Goal: Obtain resource: Download file/media

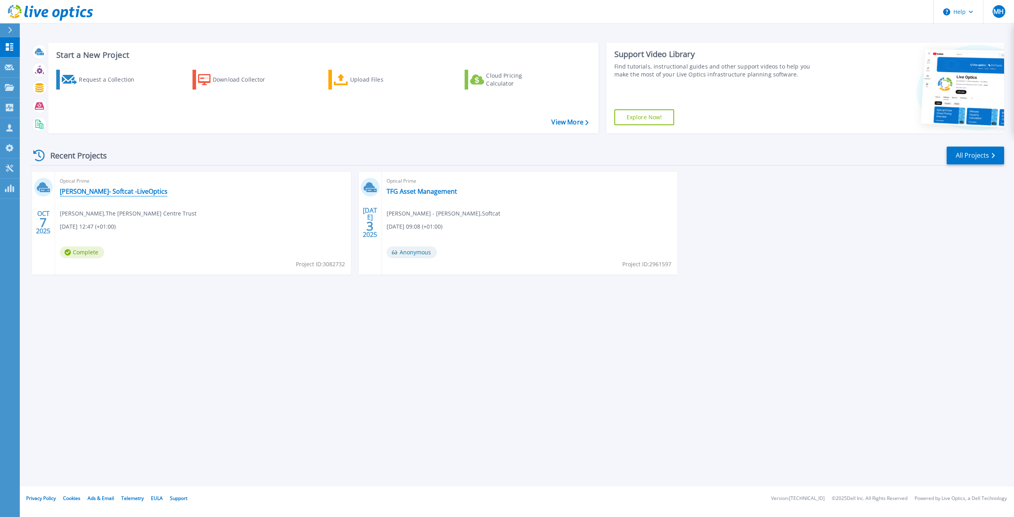
click at [86, 192] on link "Lowry- Softcat -LiveOptics" at bounding box center [114, 191] width 108 height 8
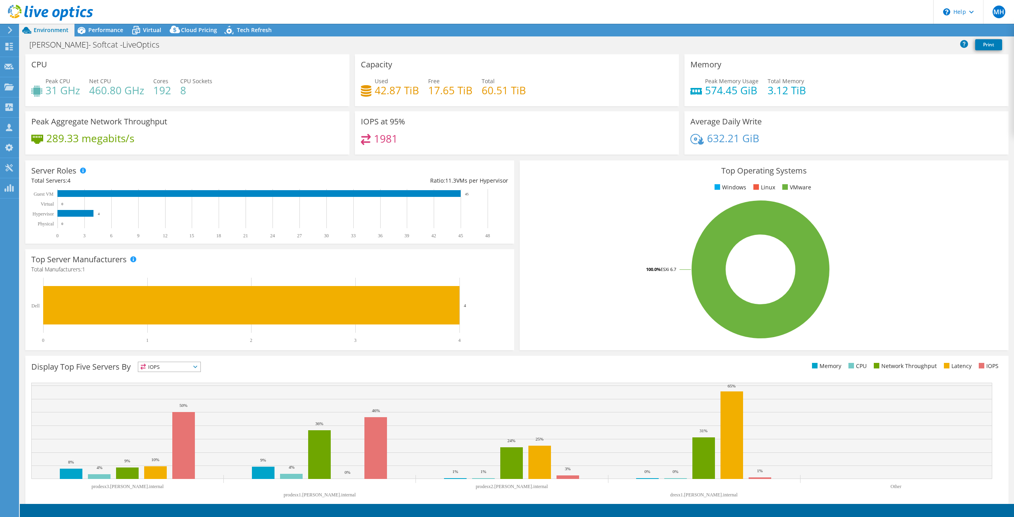
select select "EULondon"
select select "GBP"
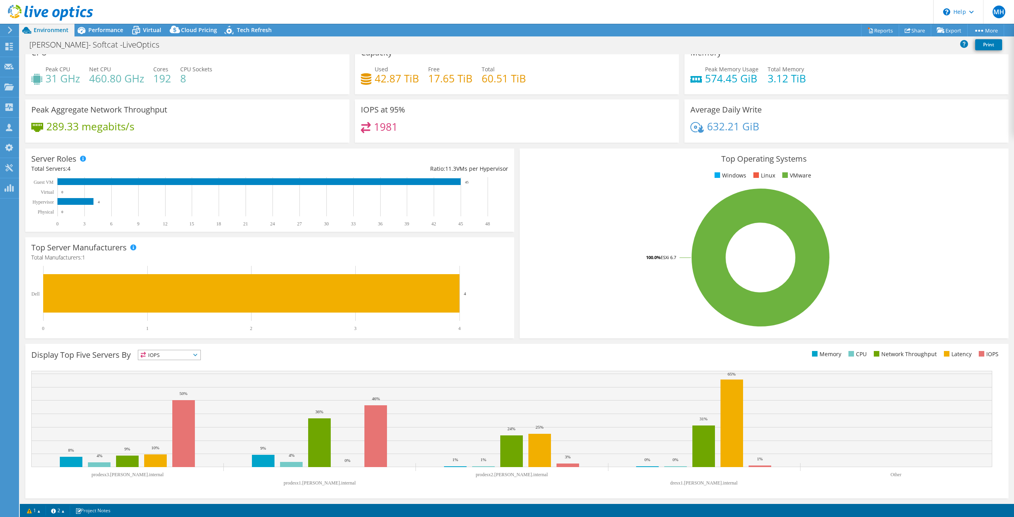
click at [196, 355] on icon at bounding box center [195, 355] width 4 height 2
click at [160, 374] on li "Memory" at bounding box center [169, 376] width 62 height 11
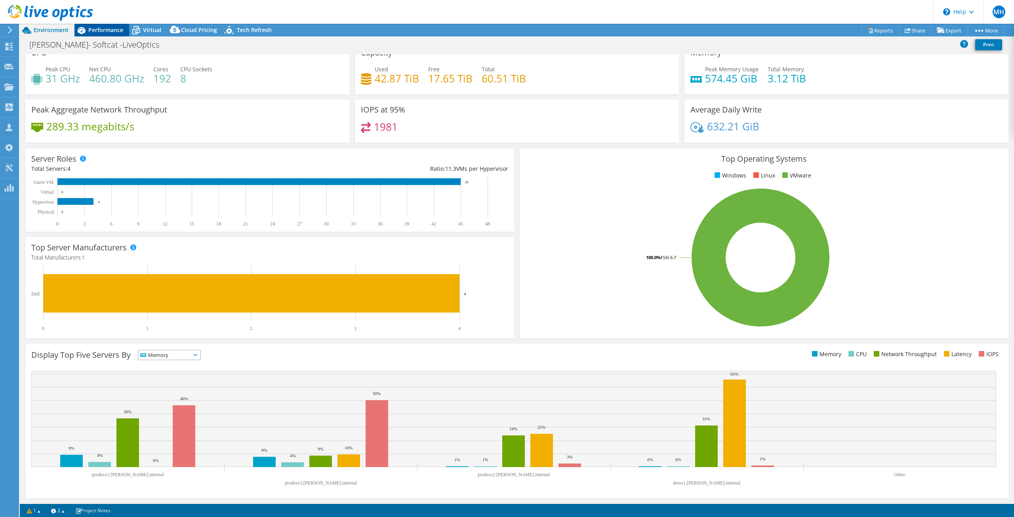
click at [105, 32] on span "Performance" at bounding box center [105, 30] width 35 height 8
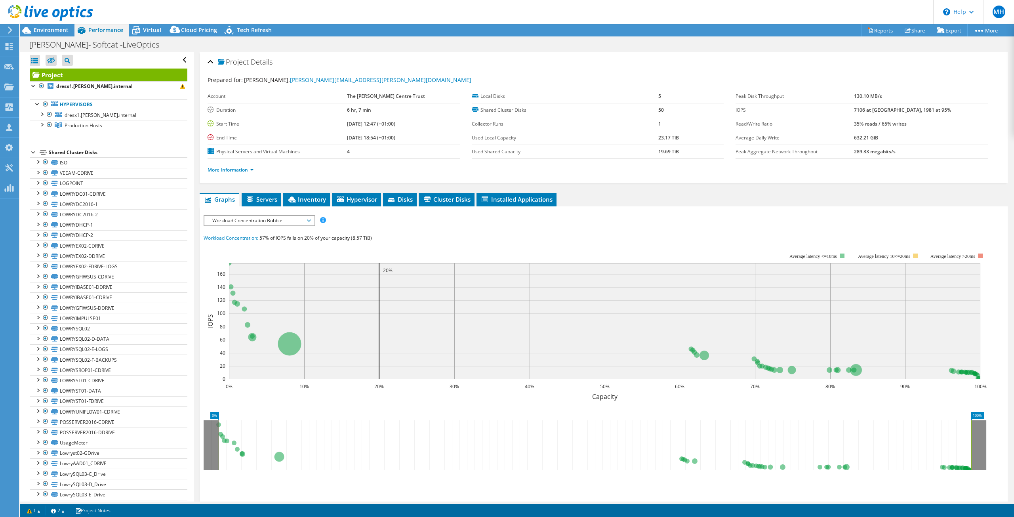
scroll to position [0, 0]
click at [78, 124] on span "Production Hosts" at bounding box center [84, 125] width 38 height 7
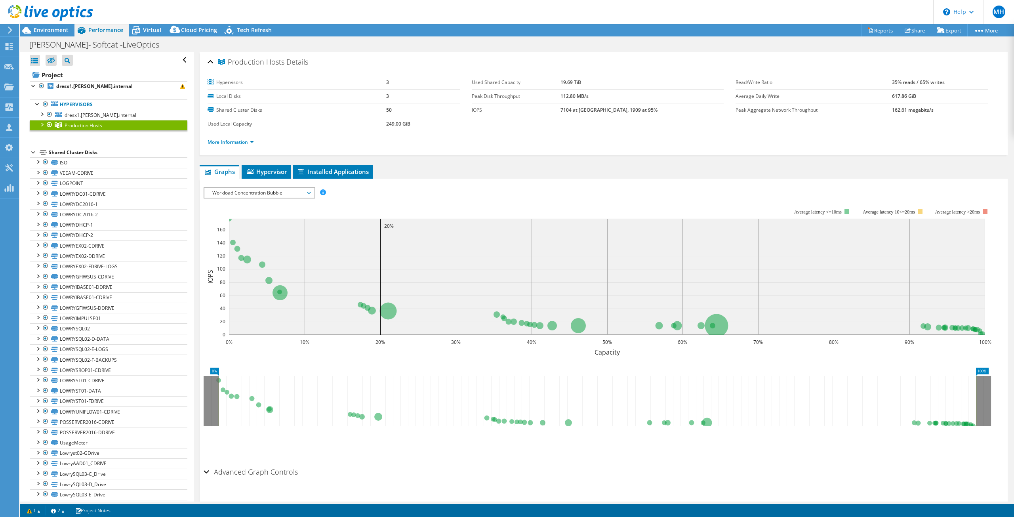
click at [41, 124] on div at bounding box center [42, 124] width 8 height 8
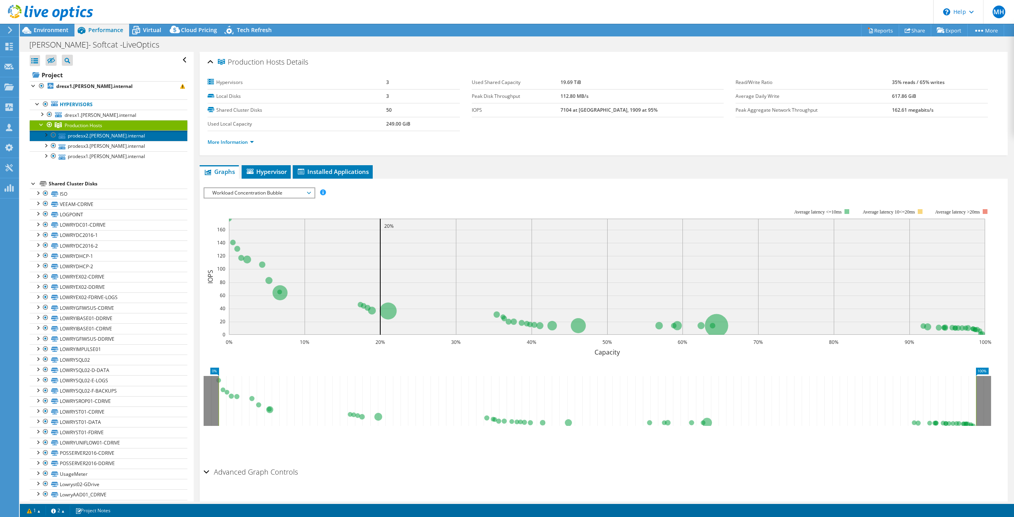
click at [103, 137] on link "prodesx2.[PERSON_NAME].internal" at bounding box center [109, 135] width 158 height 10
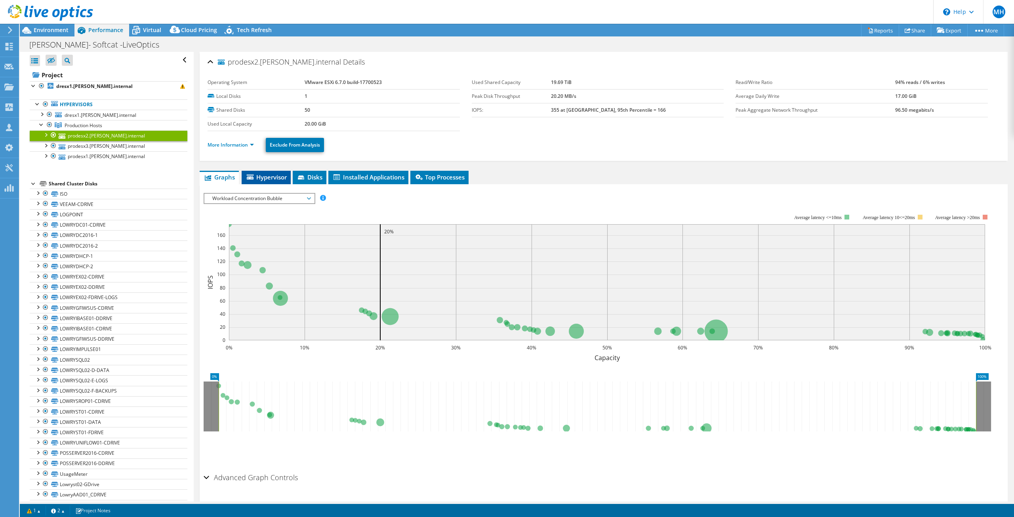
click at [265, 177] on span "Hypervisor" at bounding box center [265, 177] width 41 height 8
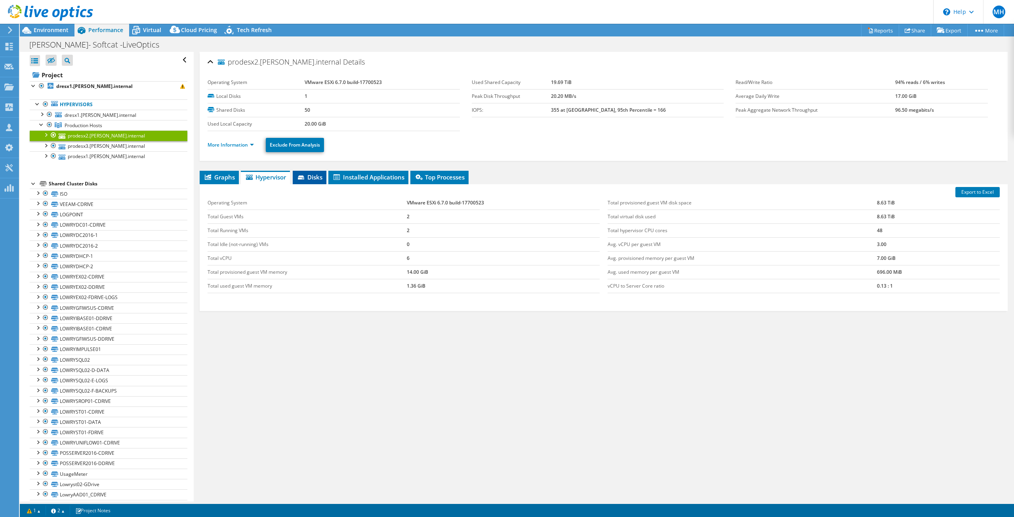
click at [310, 176] on span "Disks" at bounding box center [310, 177] width 26 height 8
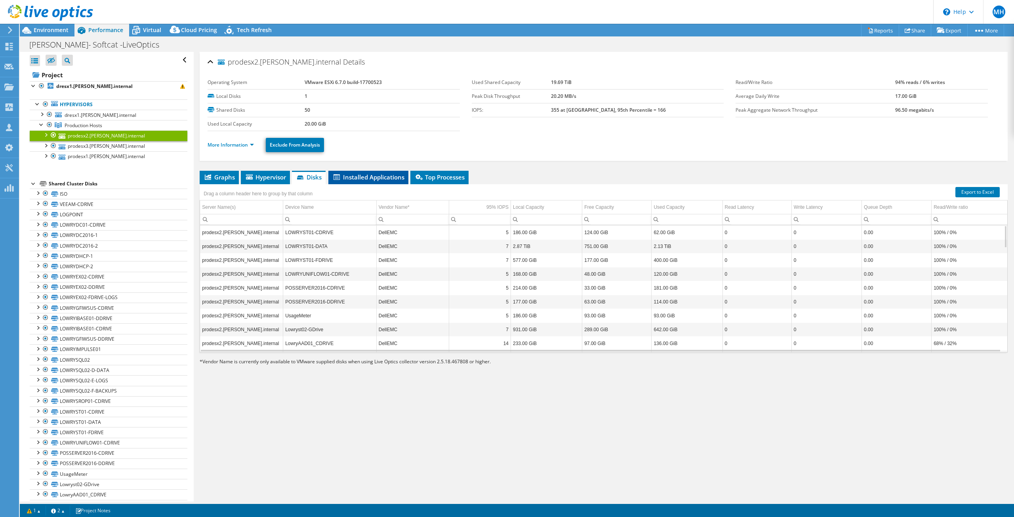
click at [362, 176] on span "Installed Applications" at bounding box center [368, 177] width 72 height 8
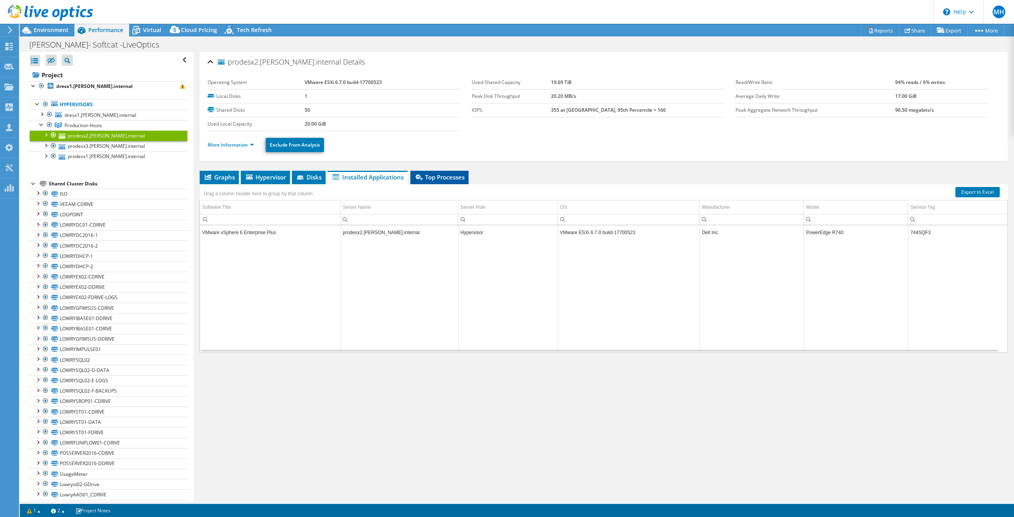
click at [436, 179] on span "Top Processes" at bounding box center [439, 177] width 50 height 8
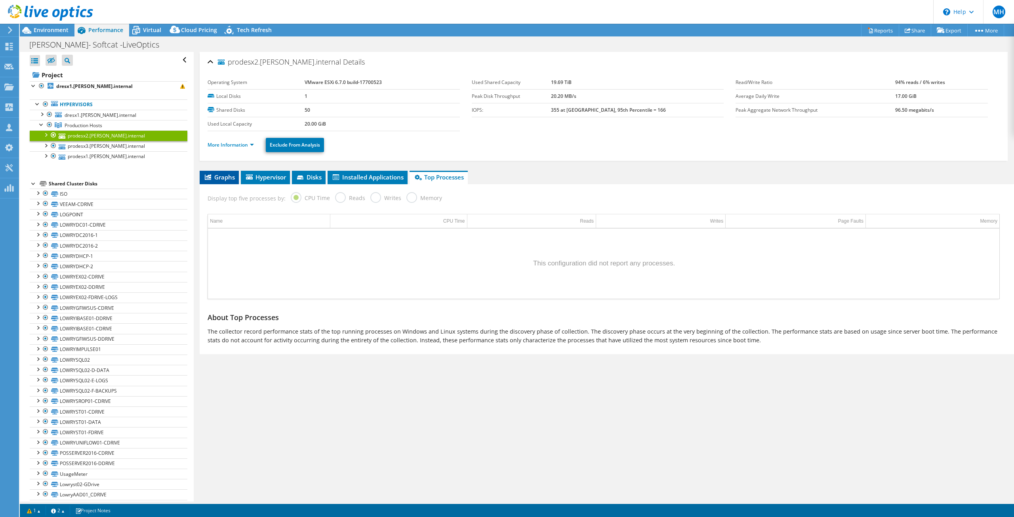
click at [225, 177] on span "Graphs" at bounding box center [218, 177] width 31 height 8
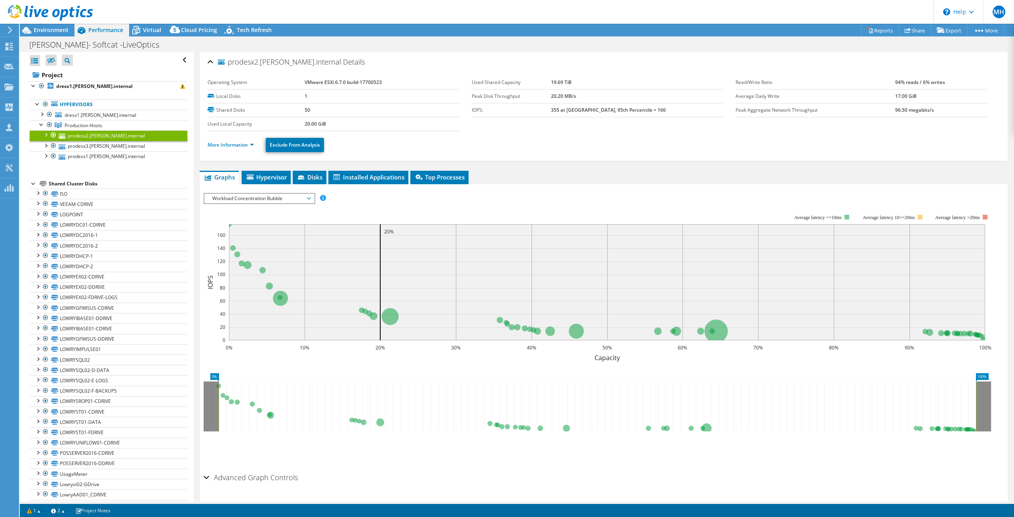
click at [306, 198] on span "Workload Concentration Bubble" at bounding box center [259, 199] width 102 height 10
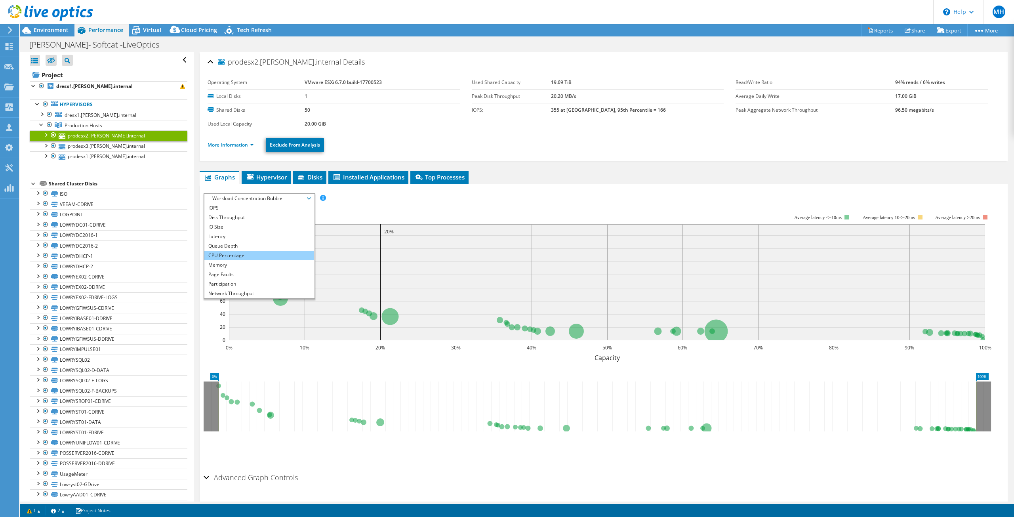
click at [247, 257] on li "CPU Percentage" at bounding box center [259, 256] width 110 height 10
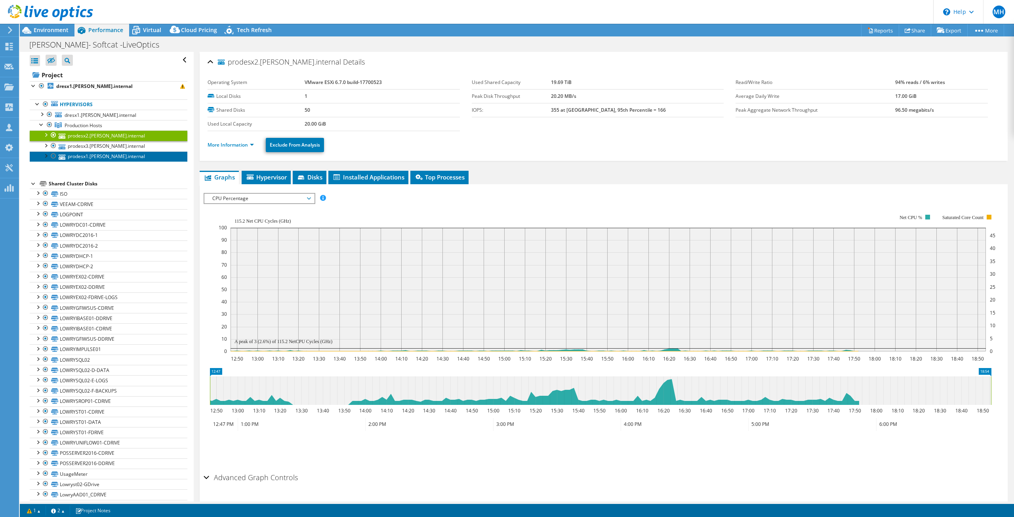
click at [91, 156] on link "prodesx1.[PERSON_NAME].internal" at bounding box center [109, 156] width 158 height 10
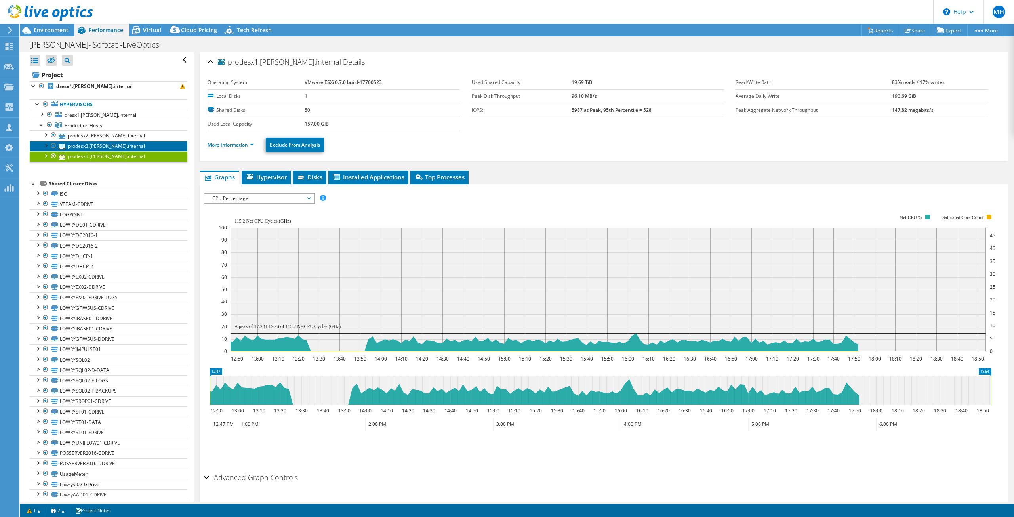
click at [91, 149] on link "prodesx3.[PERSON_NAME].internal" at bounding box center [109, 146] width 158 height 10
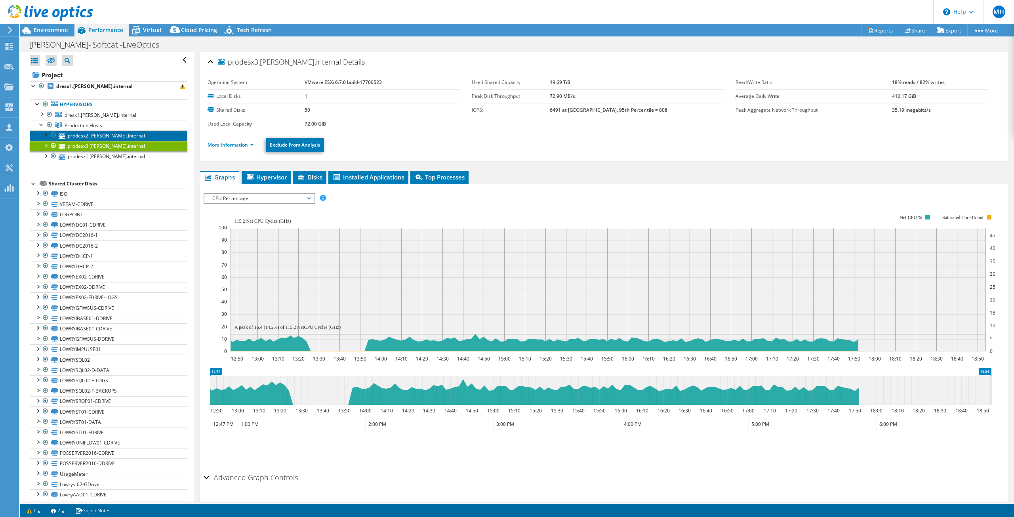
click at [95, 139] on link "prodesx2.[PERSON_NAME].internal" at bounding box center [109, 135] width 158 height 10
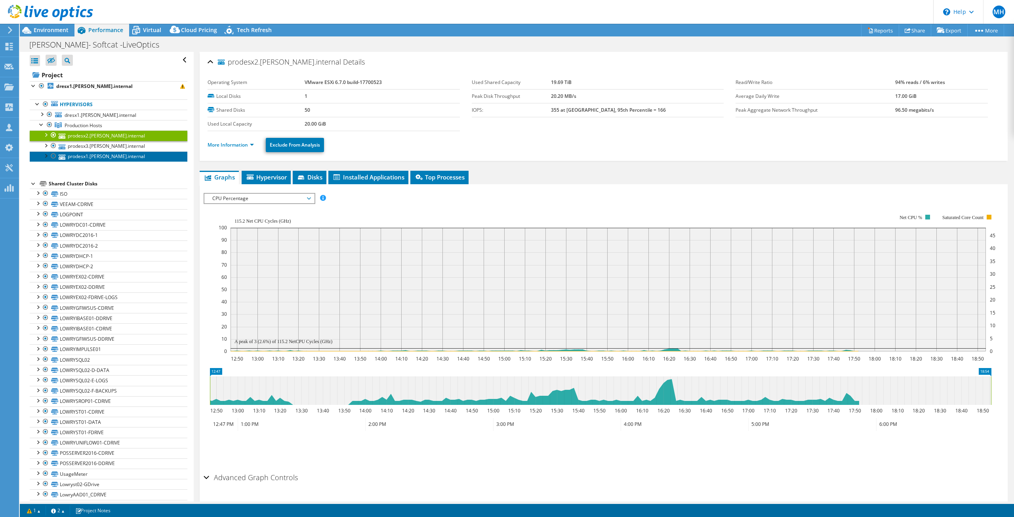
click at [97, 156] on link "prodesx1.[PERSON_NAME].internal" at bounding box center [109, 156] width 158 height 10
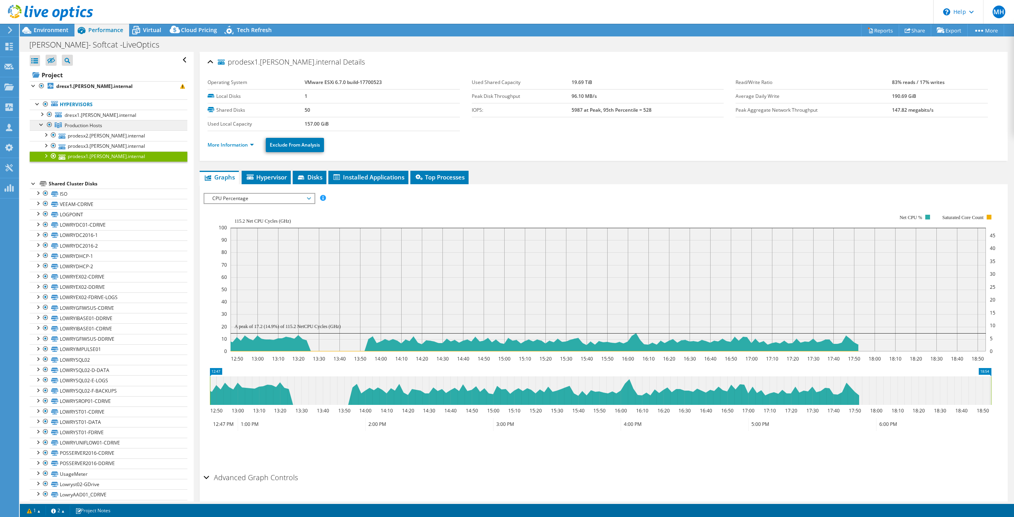
click at [92, 124] on span "Production Hosts" at bounding box center [84, 125] width 38 height 7
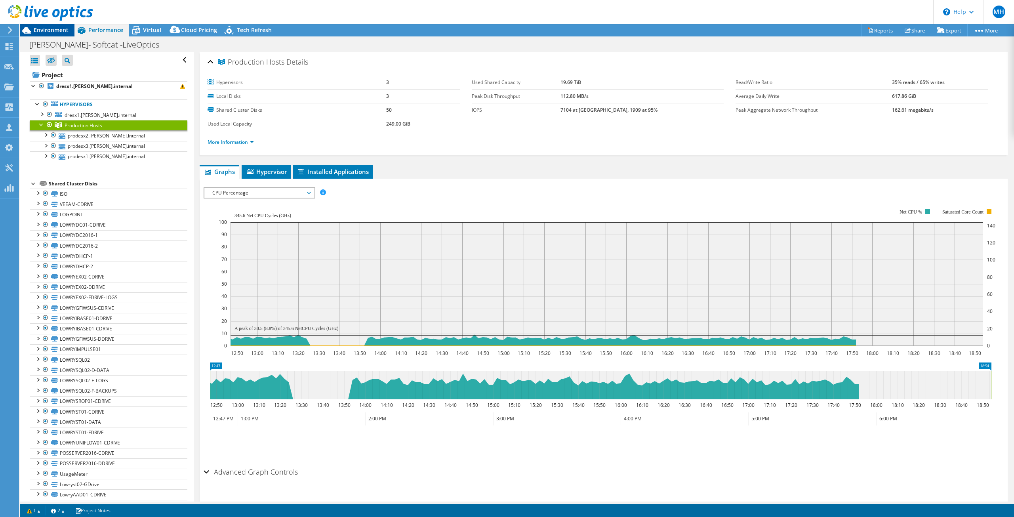
click at [53, 29] on span "Environment" at bounding box center [51, 30] width 35 height 8
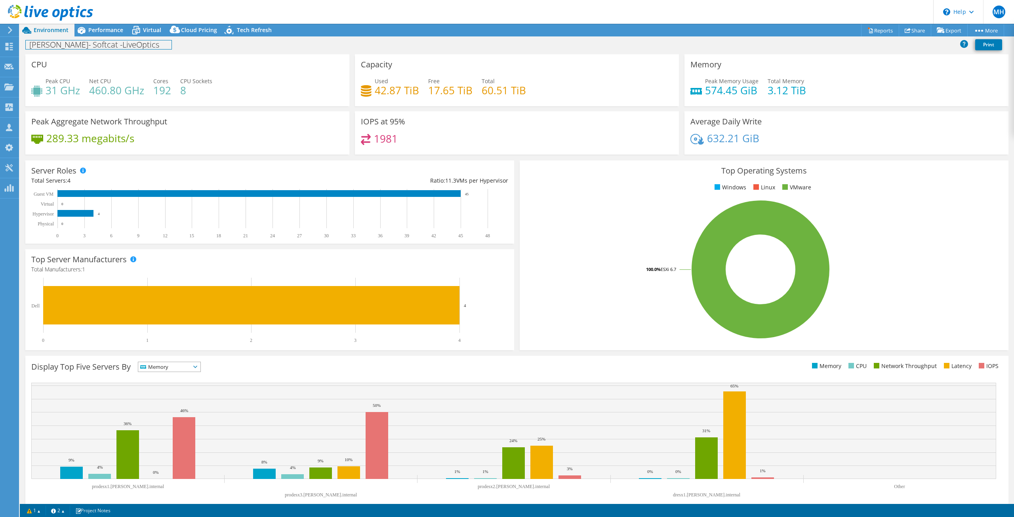
click at [87, 48] on h1 "[PERSON_NAME]- Softcat -LiveOptics" at bounding box center [99, 44] width 146 height 9
click at [42, 91] on div "Peak CPU 31 GHz" at bounding box center [55, 86] width 49 height 18
click at [100, 92] on h4 "460.80 GHz" at bounding box center [116, 90] width 55 height 9
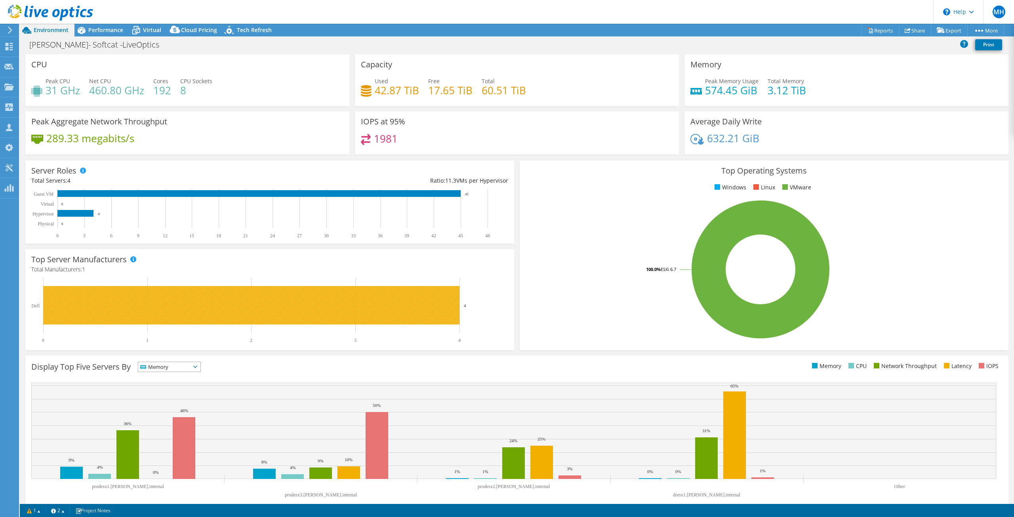
click at [70, 297] on rect at bounding box center [251, 305] width 416 height 38
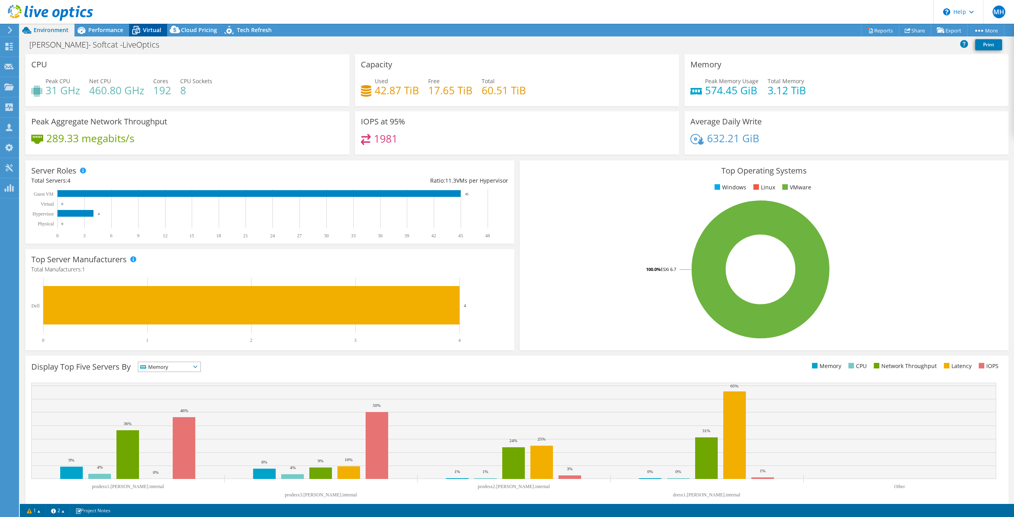
click at [146, 34] on div "Virtual" at bounding box center [148, 30] width 38 height 13
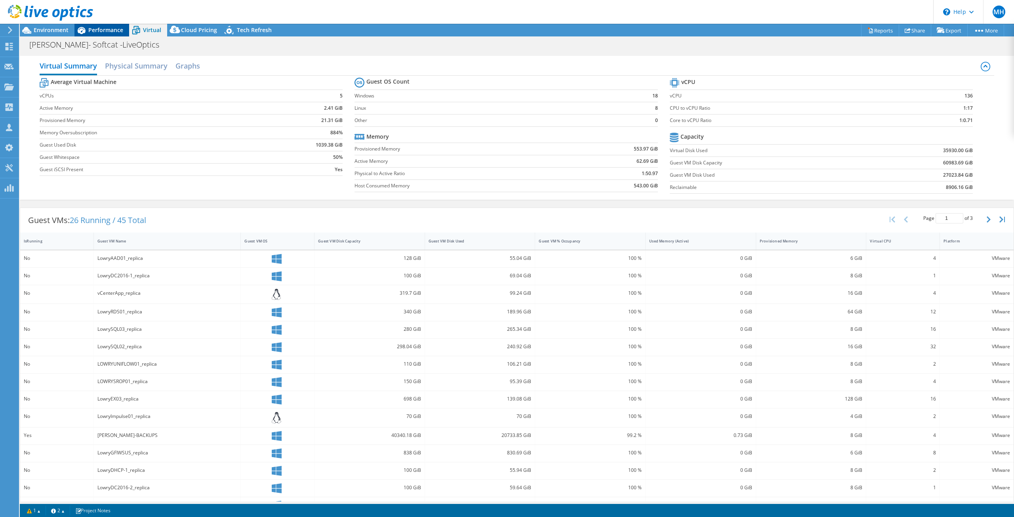
click at [109, 32] on span "Performance" at bounding box center [105, 30] width 35 height 8
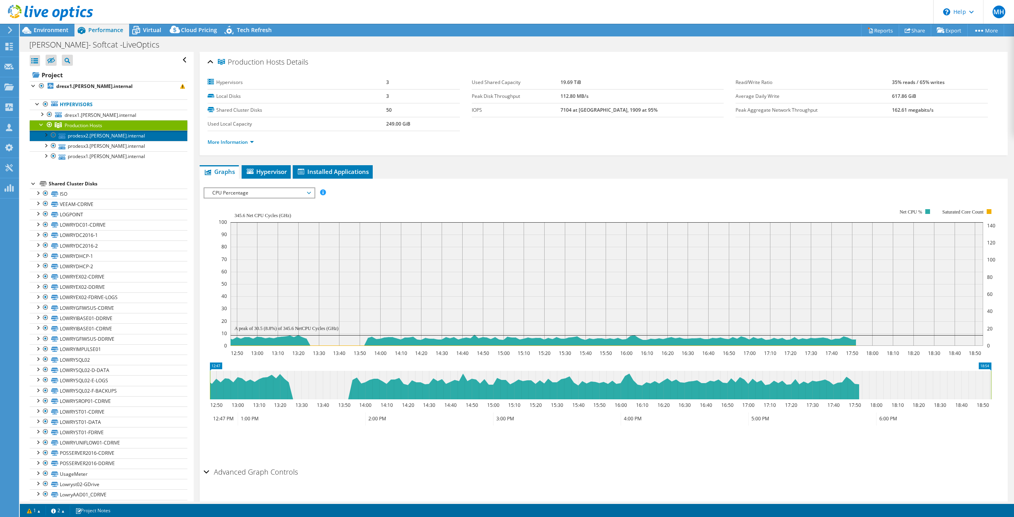
click at [79, 135] on link "prodesx2.[PERSON_NAME].internal" at bounding box center [109, 135] width 158 height 10
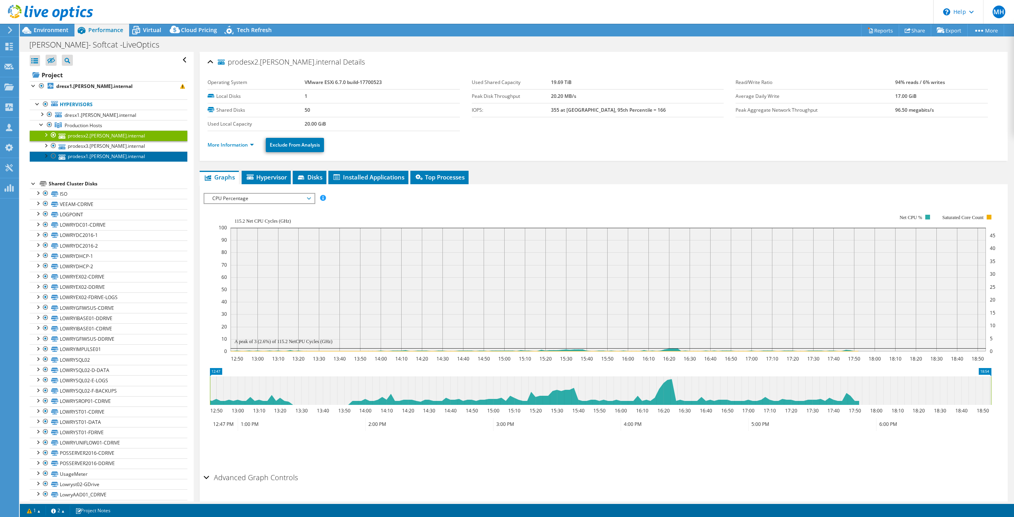
click at [82, 157] on link "prodesx1.[PERSON_NAME].internal" at bounding box center [109, 156] width 158 height 10
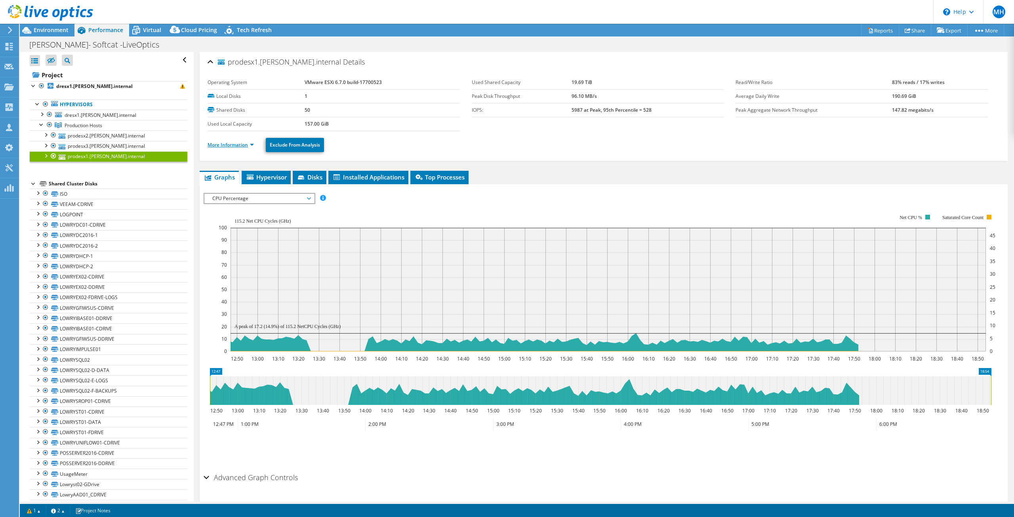
click at [236, 146] on link "More Information" at bounding box center [230, 144] width 46 height 7
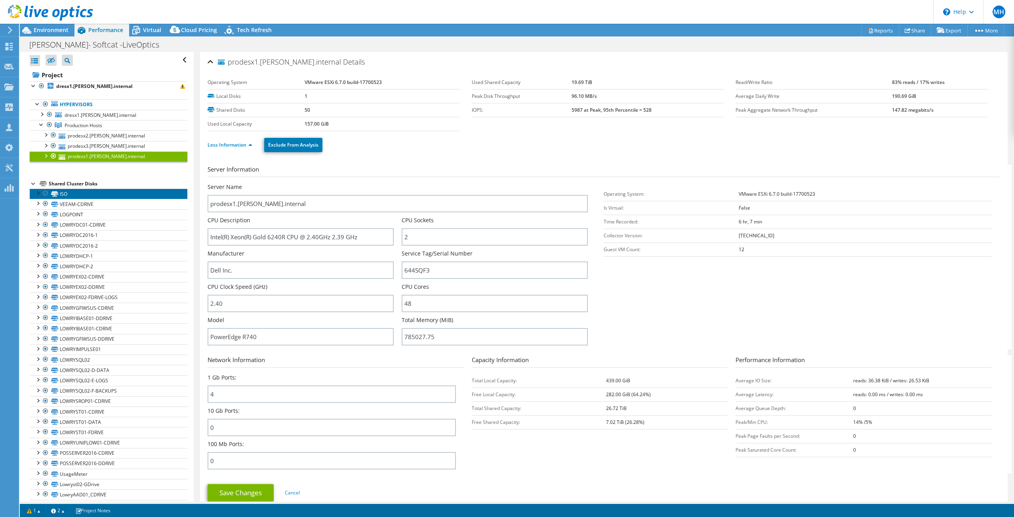
click at [67, 192] on link "ISO" at bounding box center [109, 193] width 158 height 10
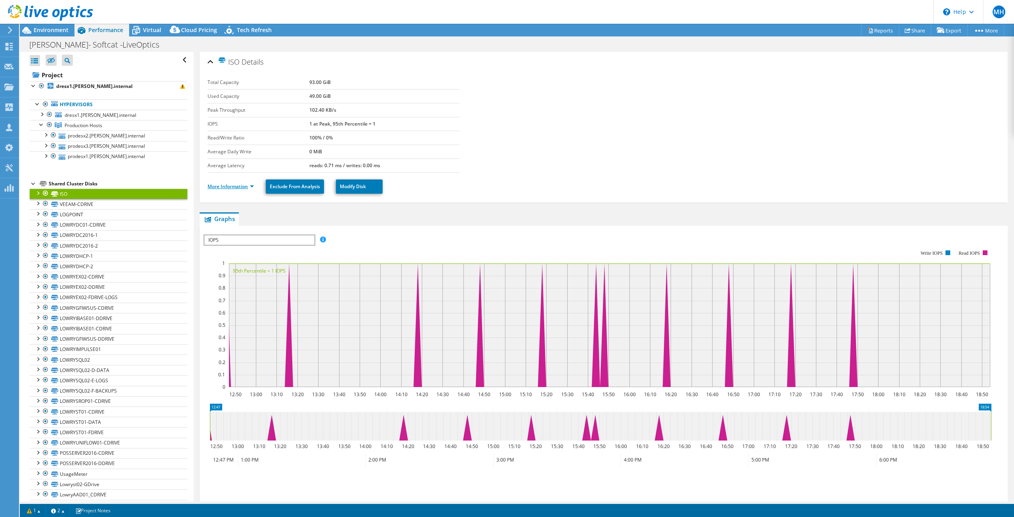
click at [249, 187] on link "More Information" at bounding box center [230, 186] width 46 height 7
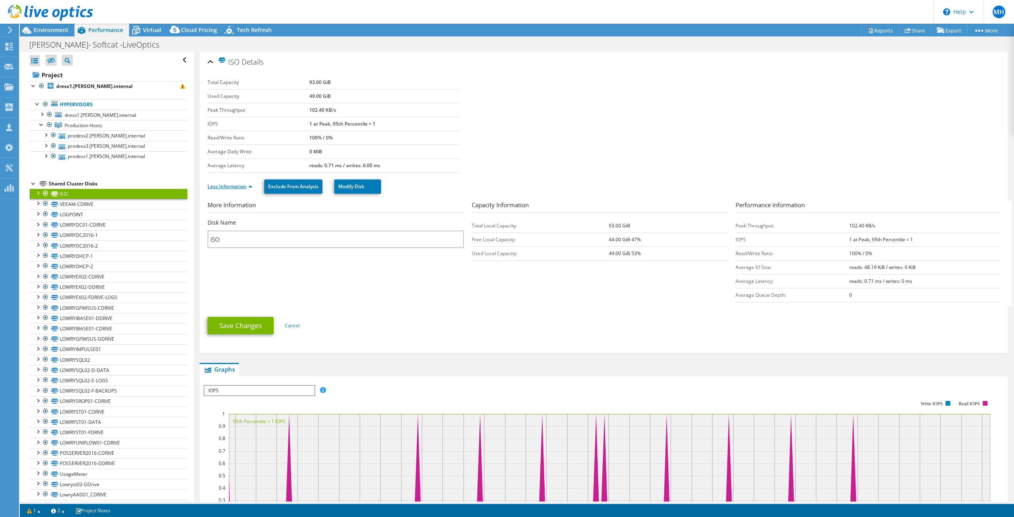
click at [249, 187] on link "Less Information" at bounding box center [229, 186] width 45 height 7
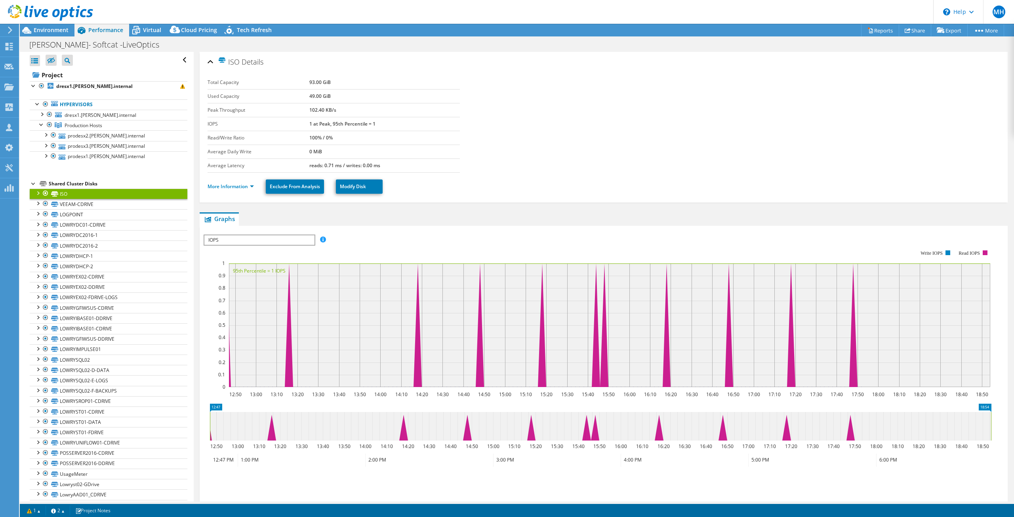
click at [86, 186] on div "Shared Cluster Disks" at bounding box center [118, 184] width 139 height 10
click at [90, 135] on link "prodesx2.[PERSON_NAME].internal" at bounding box center [109, 135] width 158 height 10
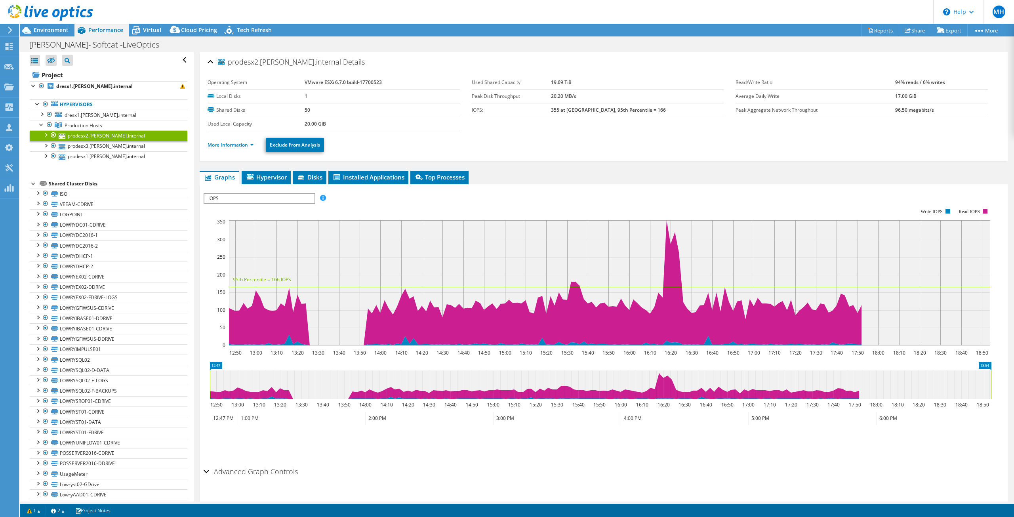
click at [72, 162] on ul "Hypervisors dresx1.[PERSON_NAME].internal DRESX1-LOCAL Server-BandR" at bounding box center [109, 130] width 158 height 78
click at [73, 157] on link "prodesx1.[PERSON_NAME].internal" at bounding box center [109, 156] width 158 height 10
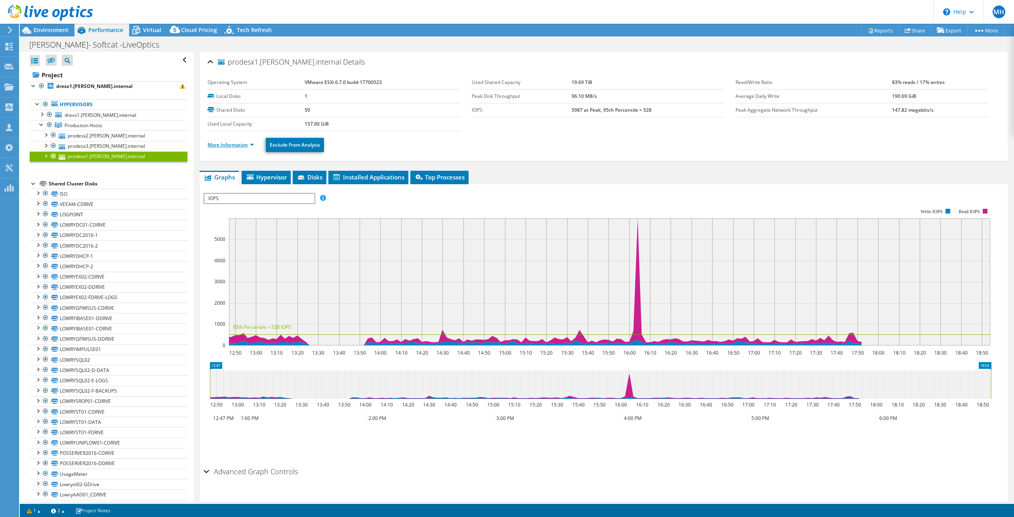
click at [250, 145] on link "More Information" at bounding box center [230, 144] width 46 height 7
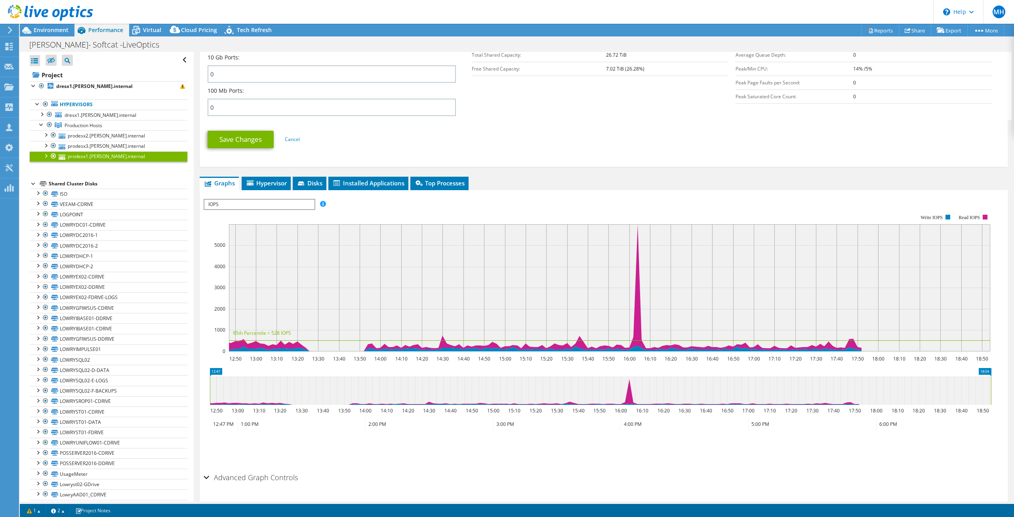
scroll to position [356, 0]
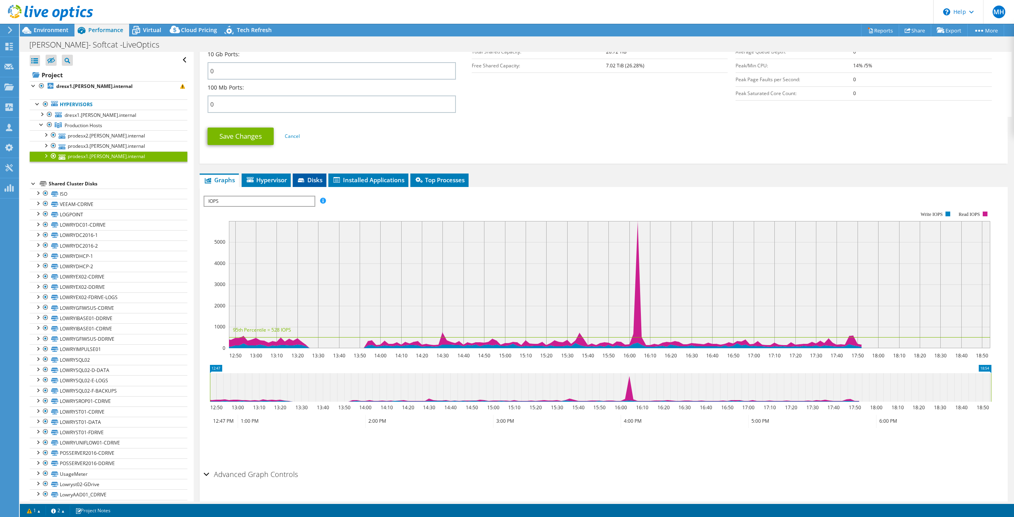
click at [303, 184] on li "Disks" at bounding box center [310, 179] width 34 height 13
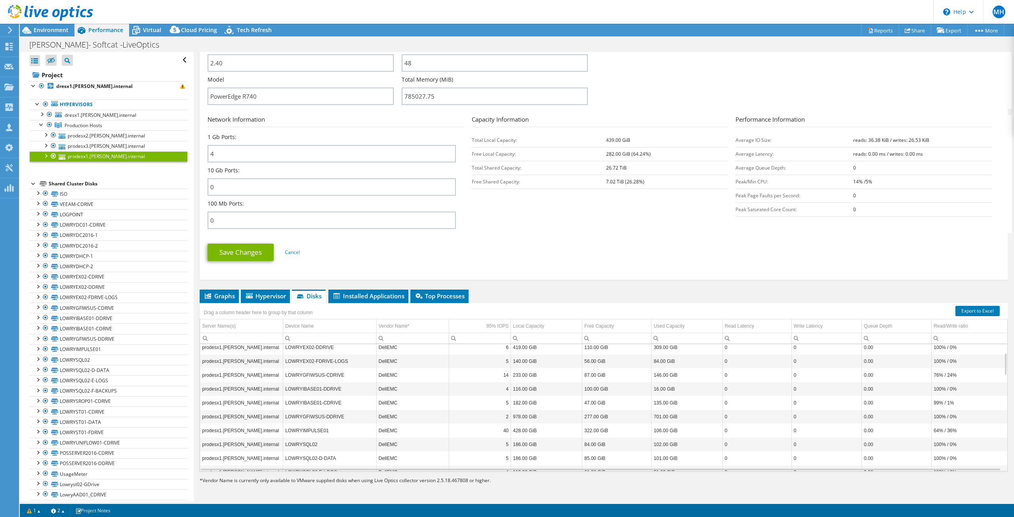
scroll to position [190, 0]
click at [378, 292] on span "Installed Applications" at bounding box center [368, 296] width 72 height 8
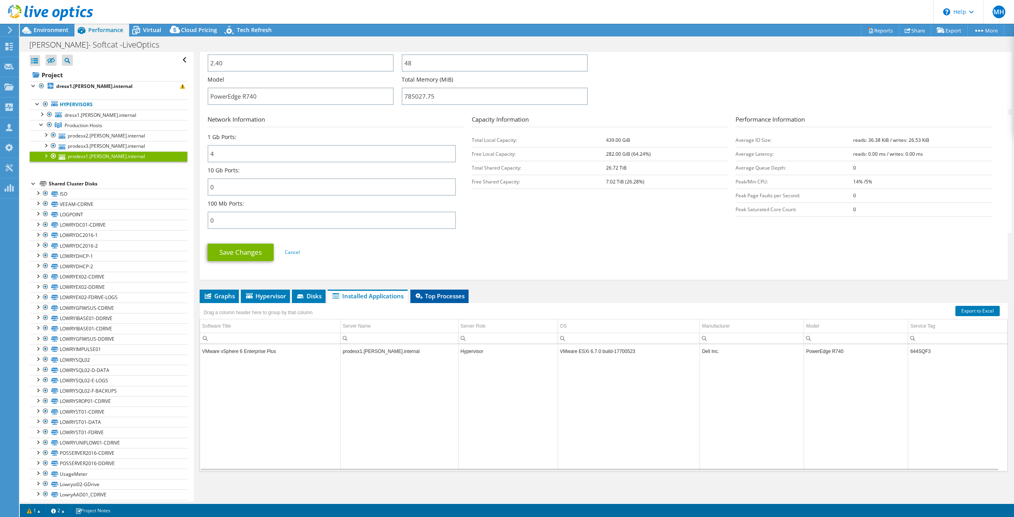
click at [435, 296] on span "Top Processes" at bounding box center [439, 296] width 50 height 8
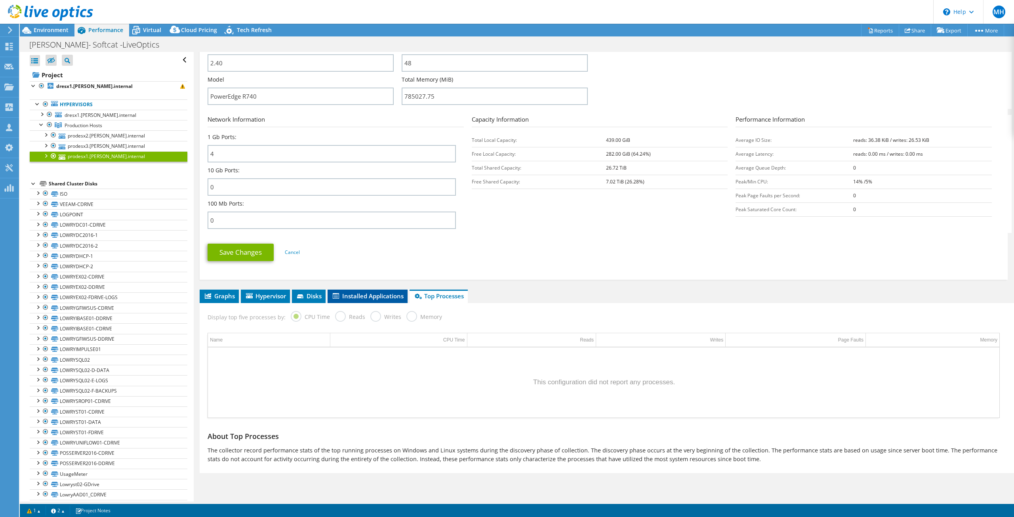
click at [355, 300] on li "Installed Applications" at bounding box center [367, 295] width 80 height 13
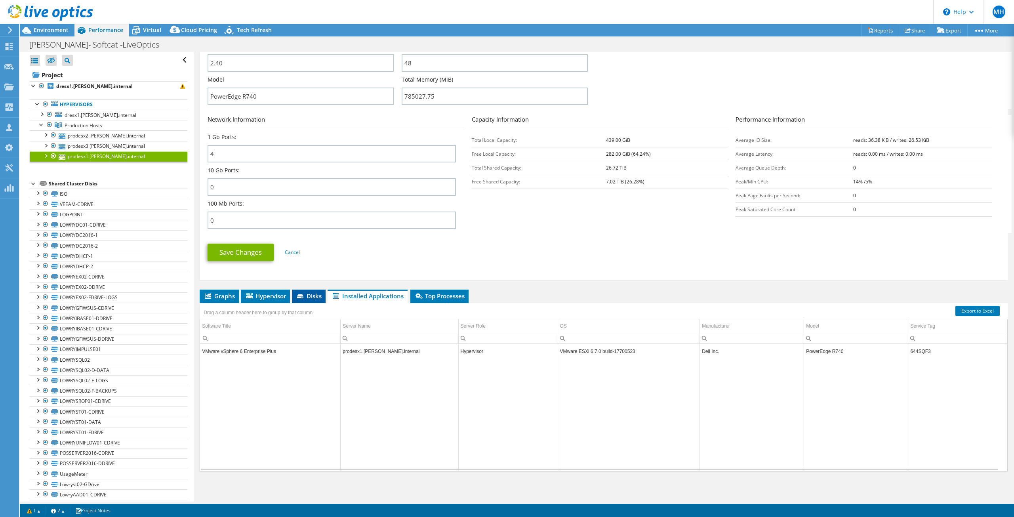
click at [302, 300] on li "Disks" at bounding box center [309, 295] width 34 height 13
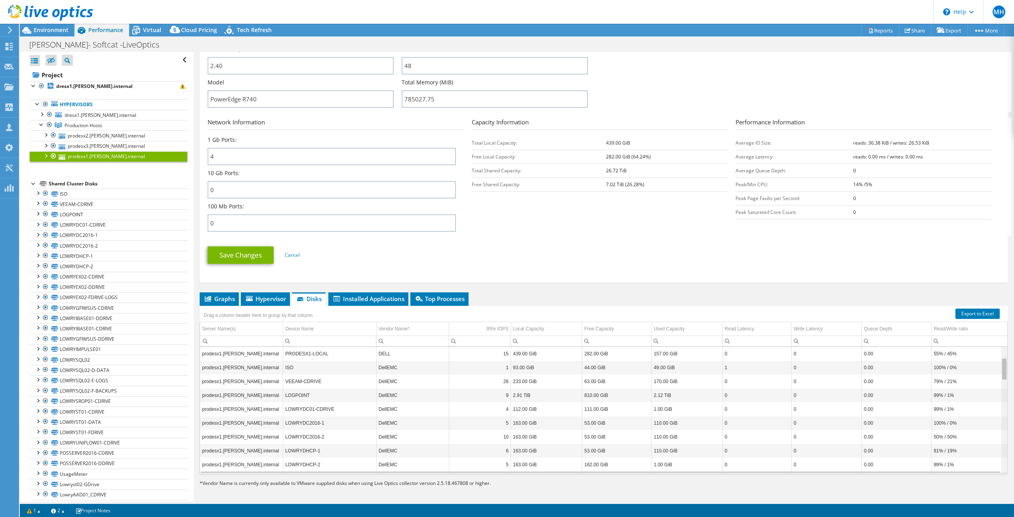
scroll to position [0, 0]
drag, startPoint x: 999, startPoint y: 364, endPoint x: 1002, endPoint y: 352, distance: 12.4
click at [1002, 352] on body "MH Partner Team Member [PERSON_NAME] [EMAIL_ADDRESS][DOMAIN_NAME] [DOMAIN_NAME]…" at bounding box center [507, 258] width 1014 height 517
click at [262, 297] on span "Hypervisor" at bounding box center [265, 299] width 41 height 8
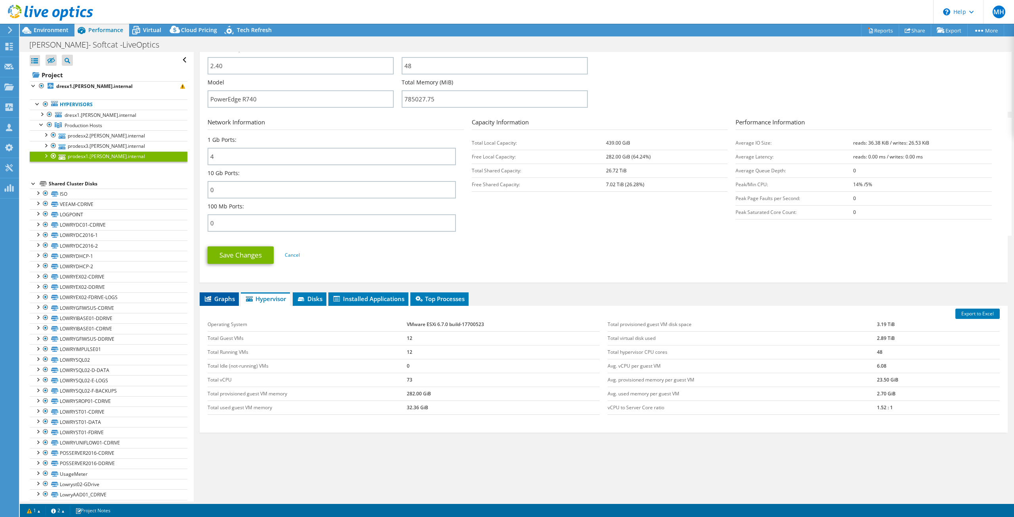
click at [228, 297] on span "Graphs" at bounding box center [218, 299] width 31 height 8
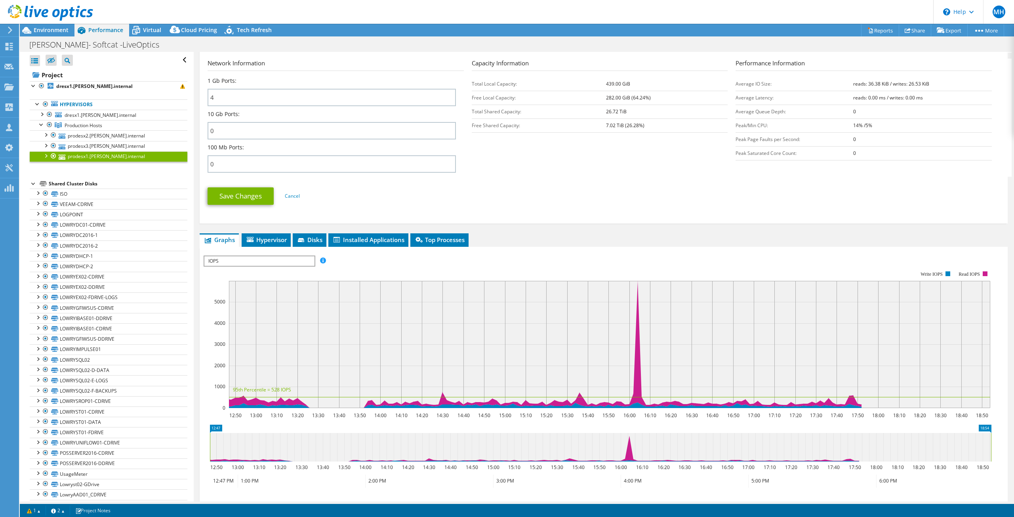
scroll to position [336, 0]
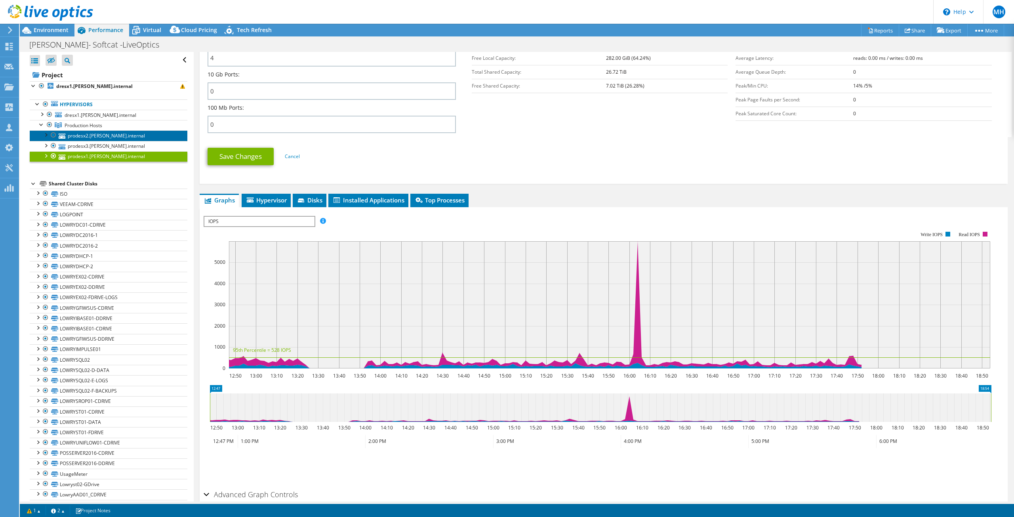
click at [86, 133] on link "prodesx2.[PERSON_NAME].internal" at bounding box center [109, 135] width 158 height 10
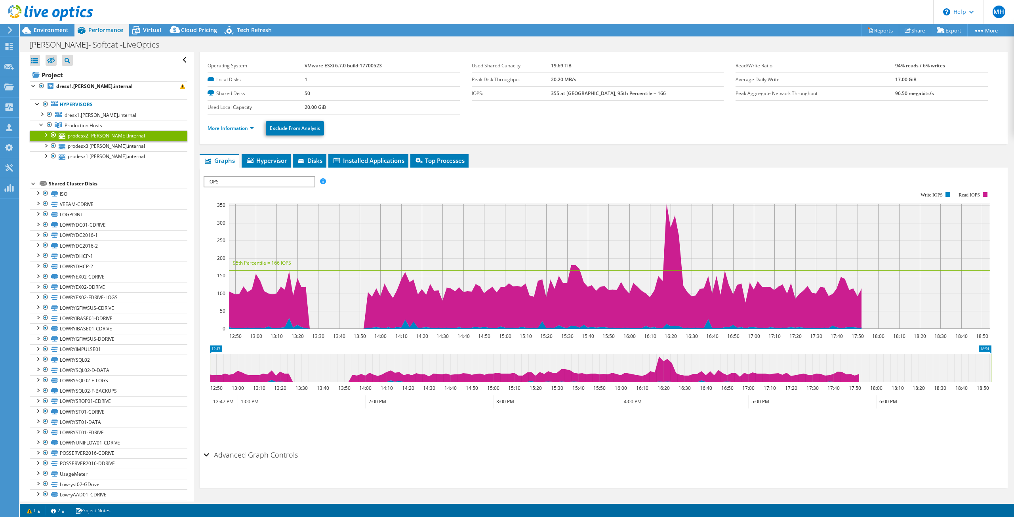
scroll to position [17, 0]
click at [82, 145] on link "prodesx3.[PERSON_NAME].internal" at bounding box center [109, 146] width 158 height 10
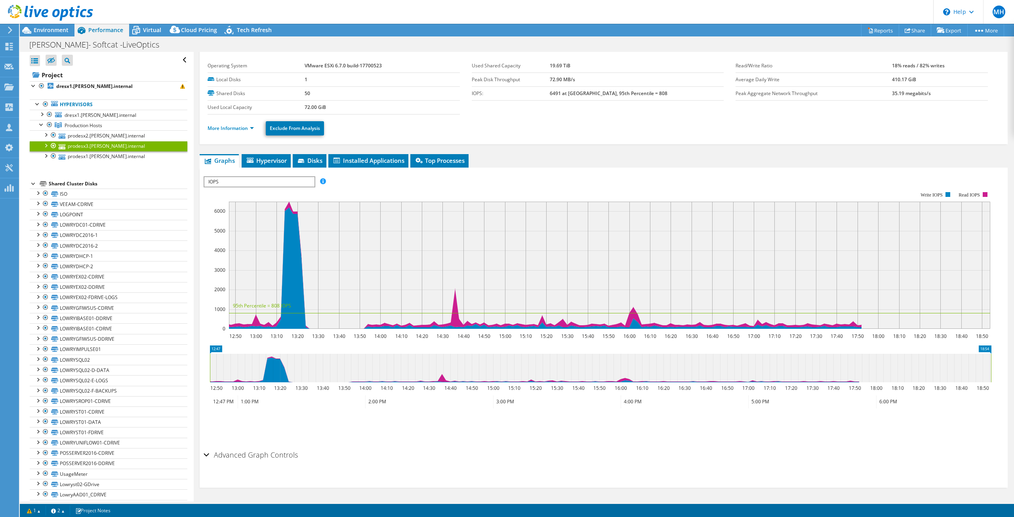
scroll to position [0, 0]
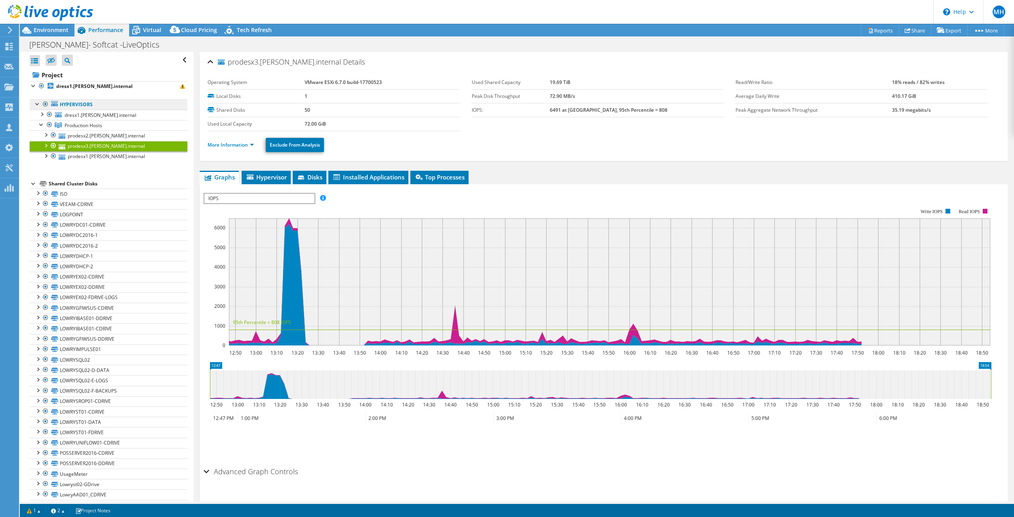
click at [81, 104] on link "Hypervisors" at bounding box center [109, 104] width 158 height 10
click at [154, 27] on span "Virtual" at bounding box center [152, 30] width 18 height 8
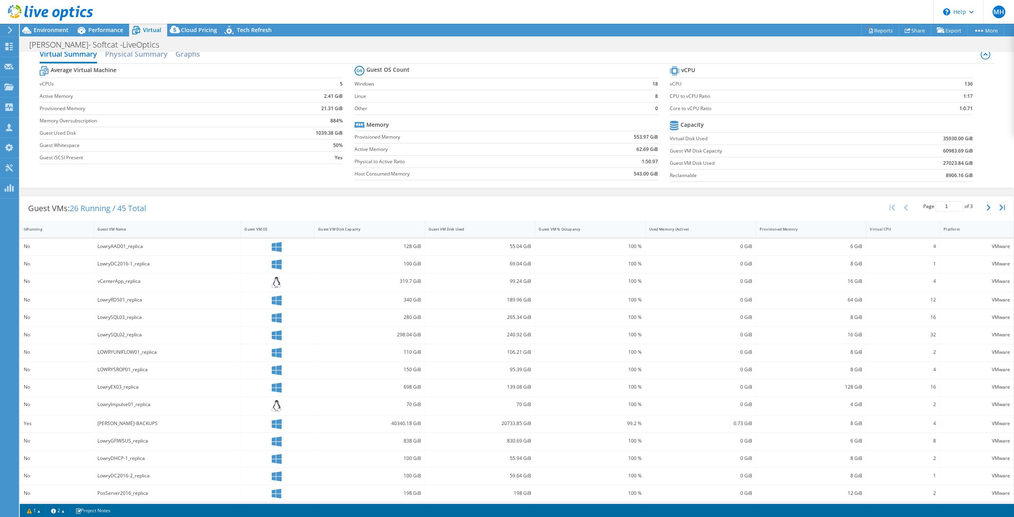
scroll to position [17, 0]
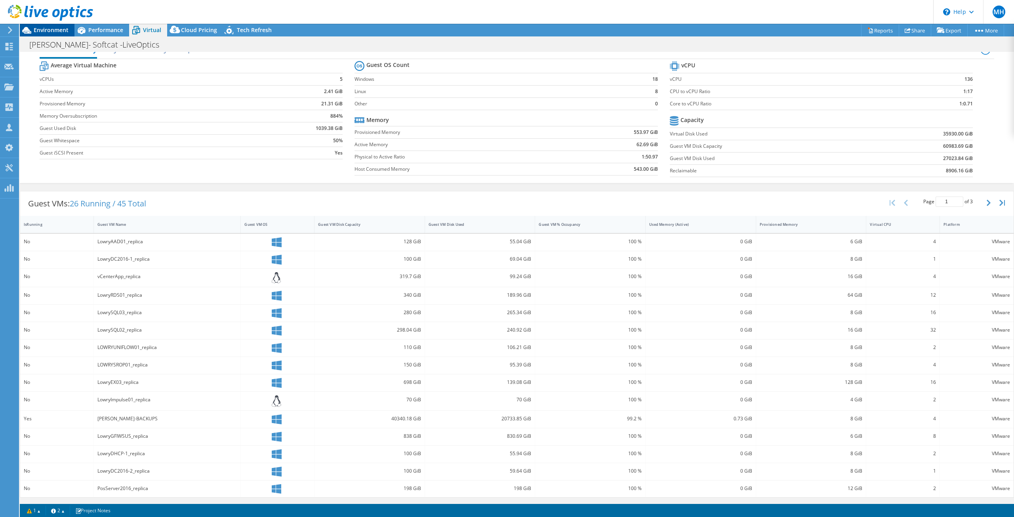
click at [51, 31] on span "Environment" at bounding box center [51, 30] width 35 height 8
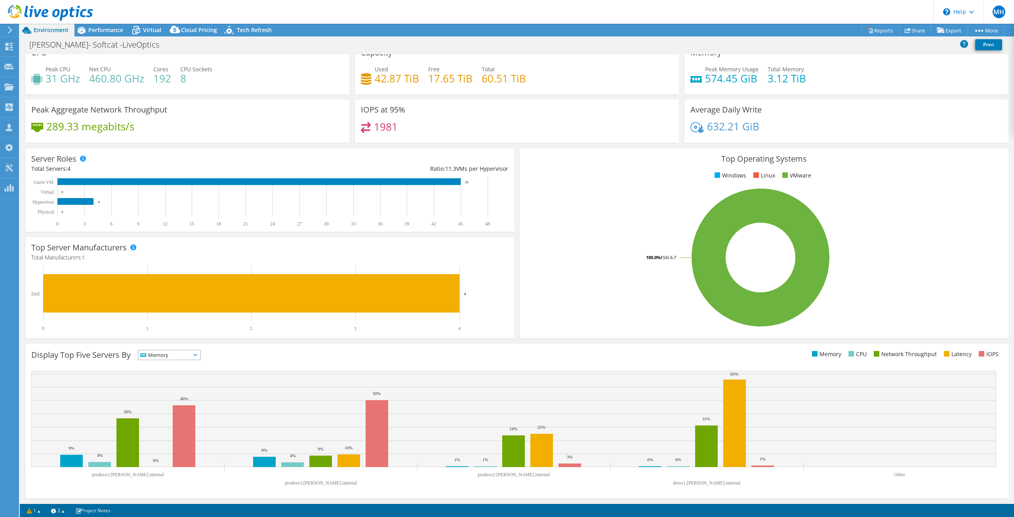
scroll to position [12, 0]
click at [113, 27] on span "Performance" at bounding box center [105, 30] width 35 height 8
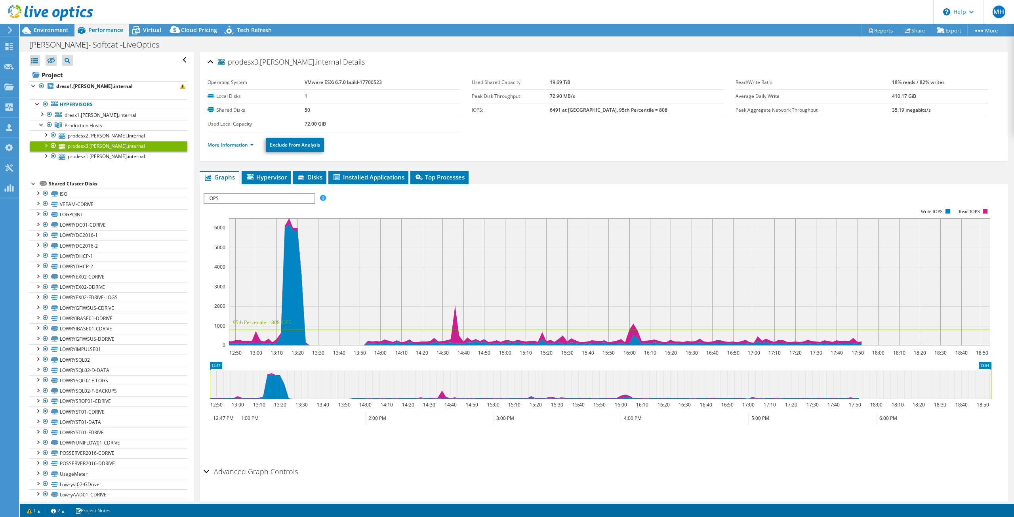
scroll to position [0, 0]
drag, startPoint x: 154, startPoint y: 26, endPoint x: 68, endPoint y: 112, distance: 121.5
click at [79, 103] on div "Project Actions Project Actions Reports Share Export vSAN ReadyNode Sizer" at bounding box center [517, 270] width 994 height 493
click at [71, 125] on span "Production Hosts" at bounding box center [84, 125] width 38 height 7
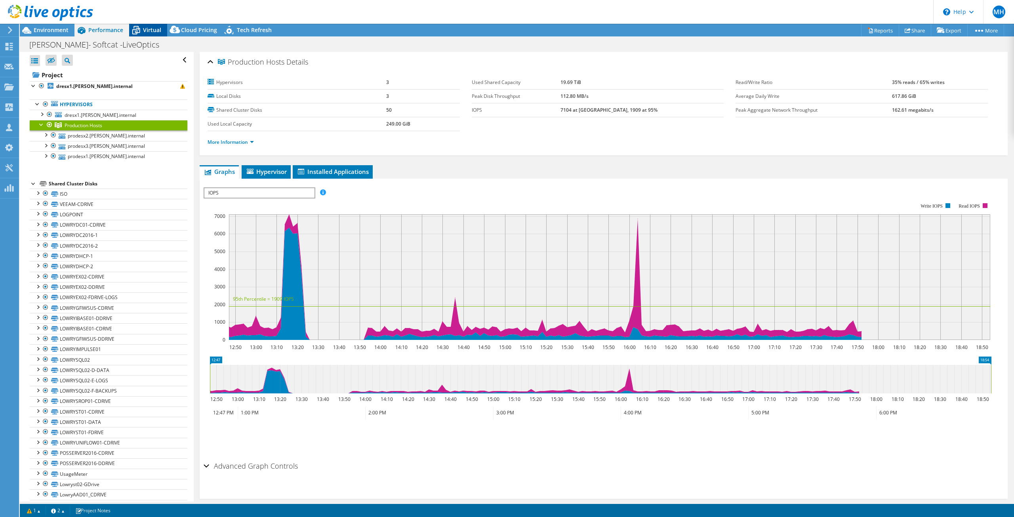
click at [146, 31] on span "Virtual" at bounding box center [152, 30] width 18 height 8
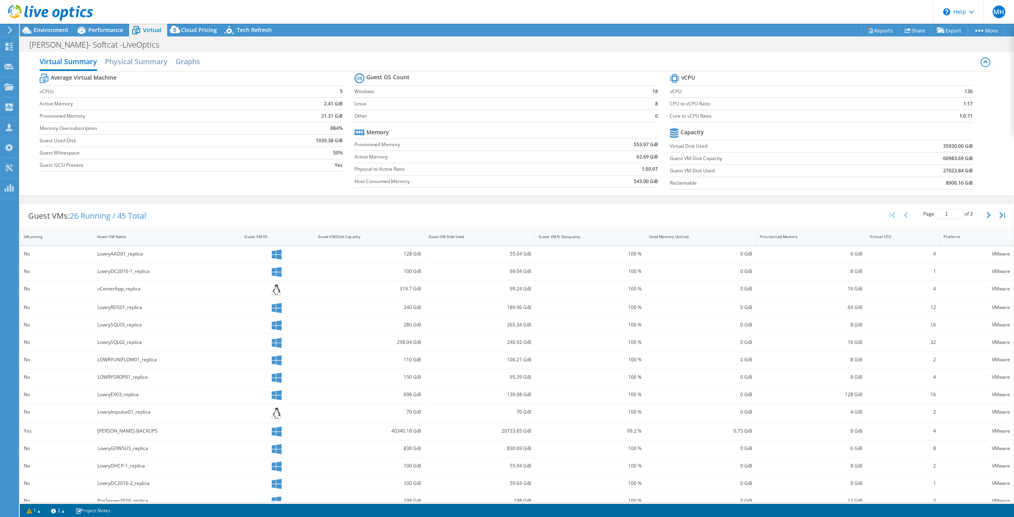
scroll to position [17, 0]
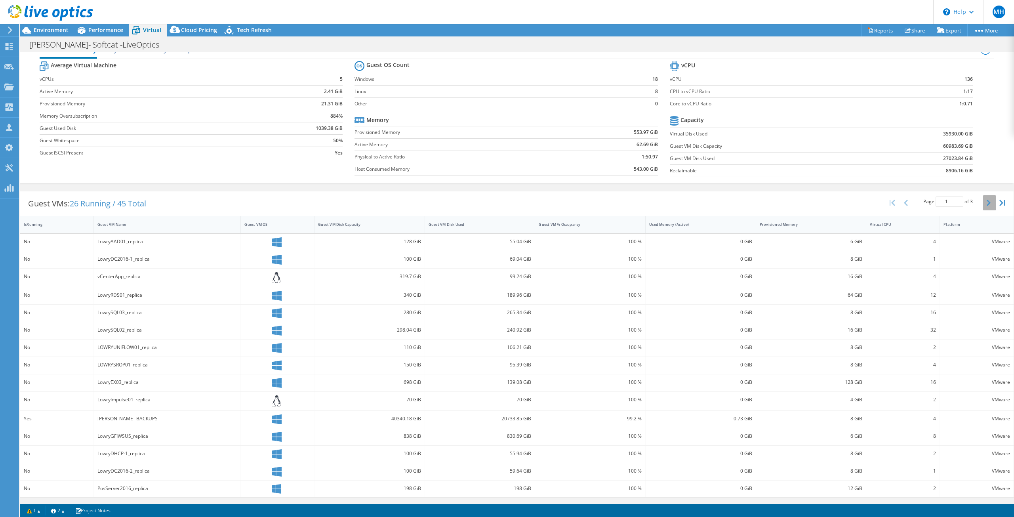
click at [986, 203] on icon "button" at bounding box center [988, 203] width 4 height 6
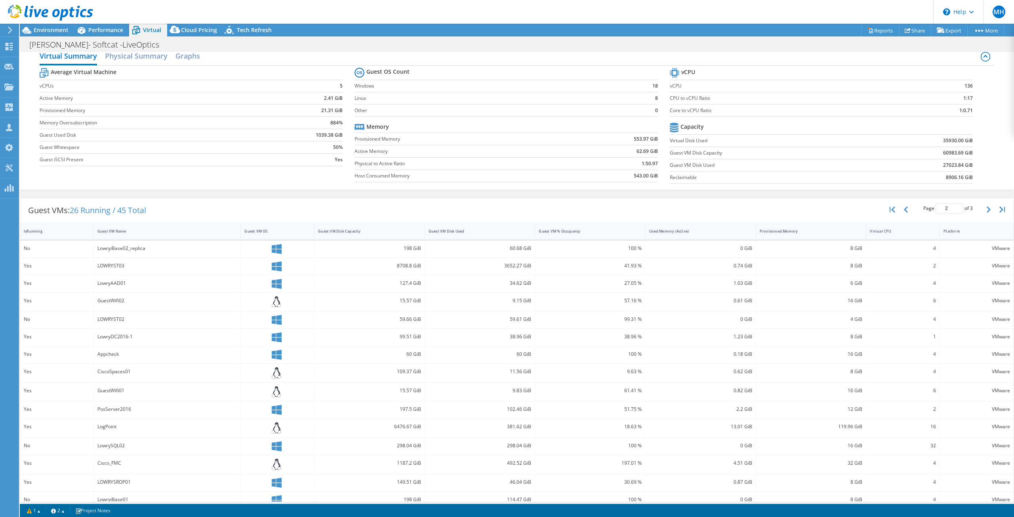
scroll to position [0, 0]
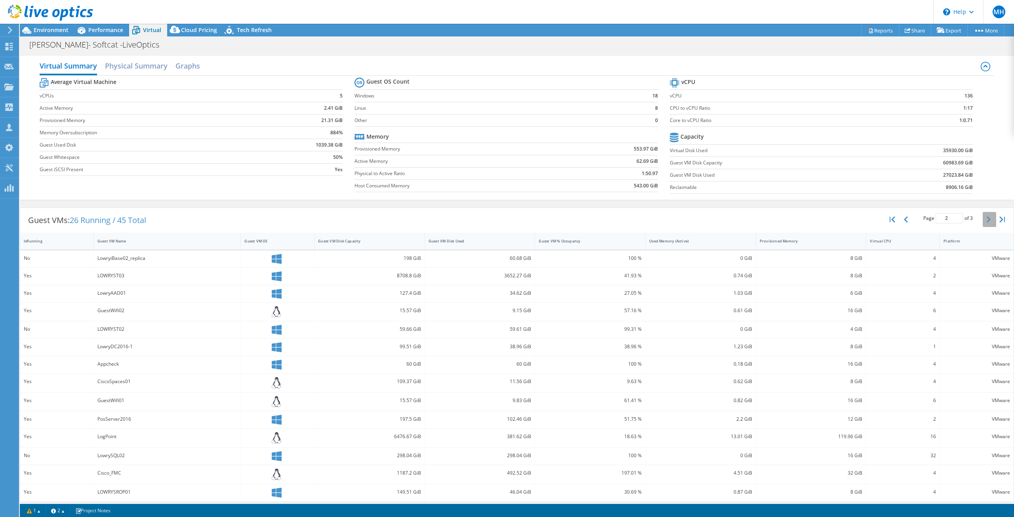
click at [982, 223] on button "button" at bounding box center [988, 219] width 13 height 15
type input "3"
click at [53, 32] on span "Environment" at bounding box center [51, 30] width 35 height 8
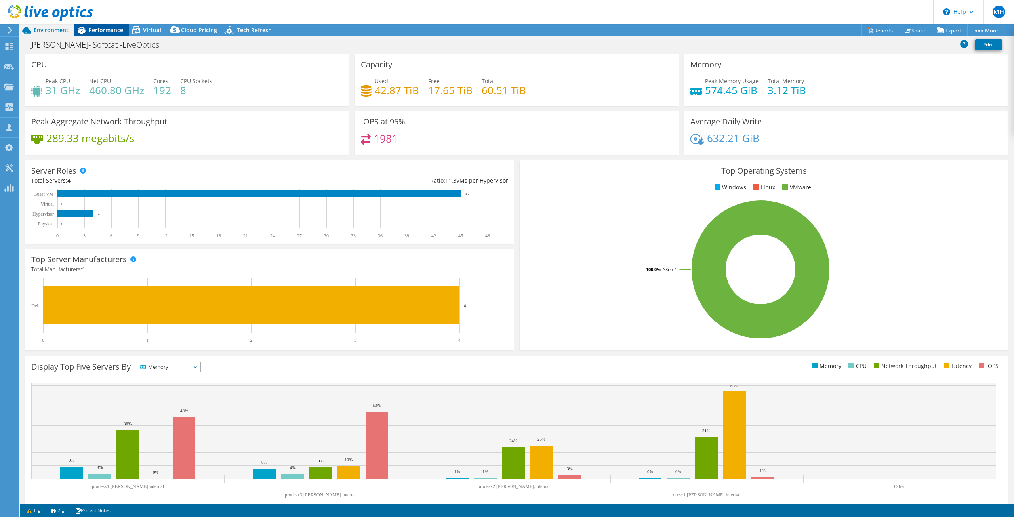
click at [106, 34] on div "Performance" at bounding box center [101, 30] width 55 height 13
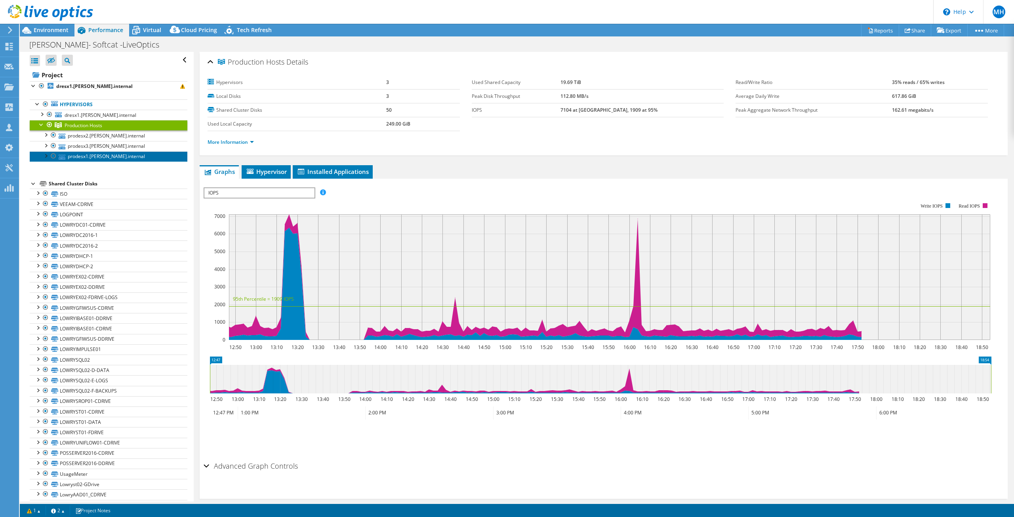
click at [108, 154] on link "prodesx1.[PERSON_NAME].internal" at bounding box center [109, 156] width 158 height 10
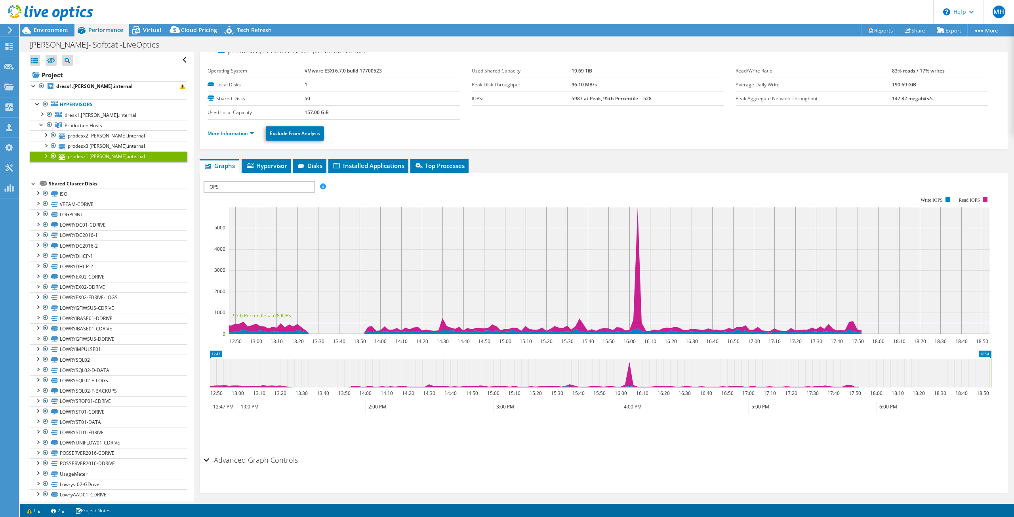
scroll to position [17, 0]
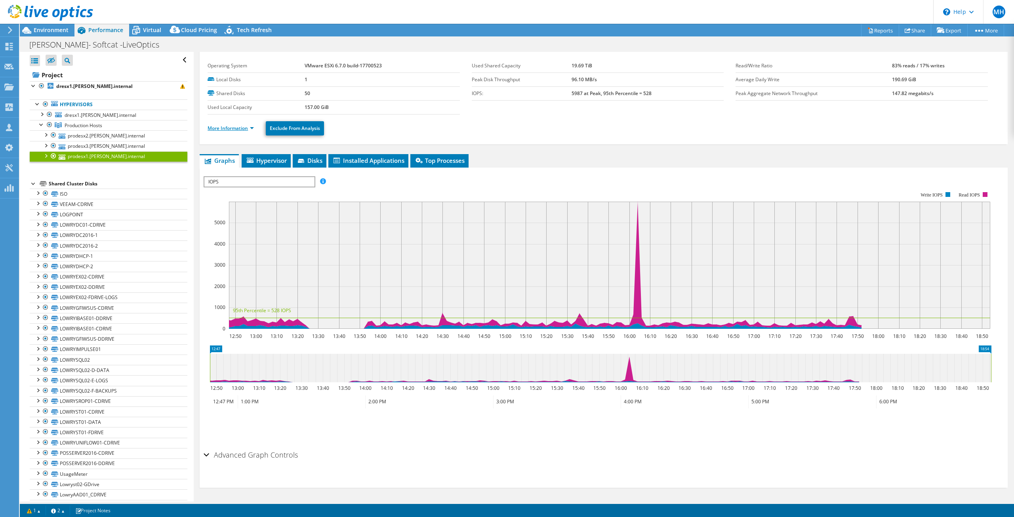
click at [245, 127] on link "More Information" at bounding box center [230, 128] width 46 height 7
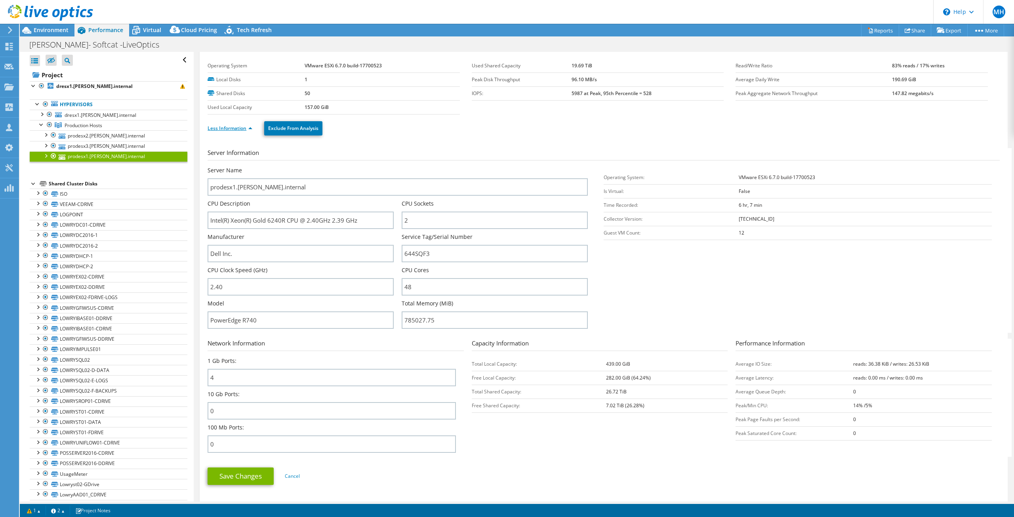
click at [245, 127] on link "Less Information" at bounding box center [229, 128] width 45 height 7
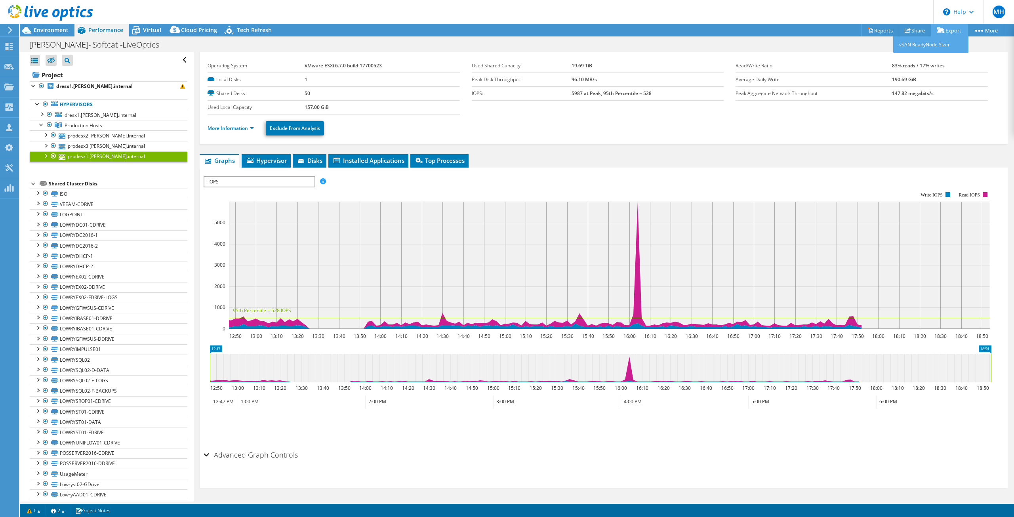
click at [951, 27] on link "Export" at bounding box center [948, 30] width 37 height 12
click at [873, 30] on link "Reports" at bounding box center [880, 30] width 38 height 12
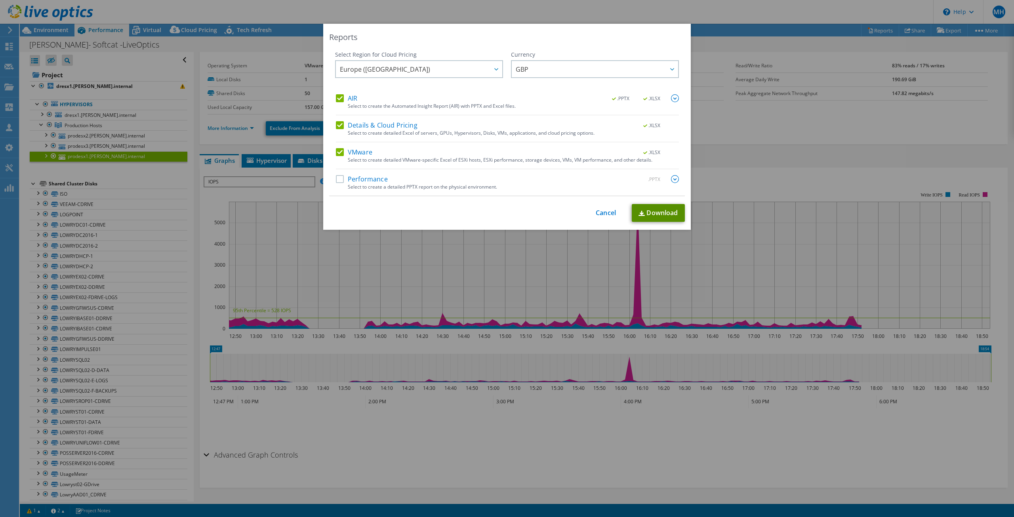
click at [650, 213] on link "Download" at bounding box center [657, 213] width 53 height 18
click at [596, 213] on link "Cancel" at bounding box center [605, 213] width 20 height 8
